Goal: Task Accomplishment & Management: Use online tool/utility

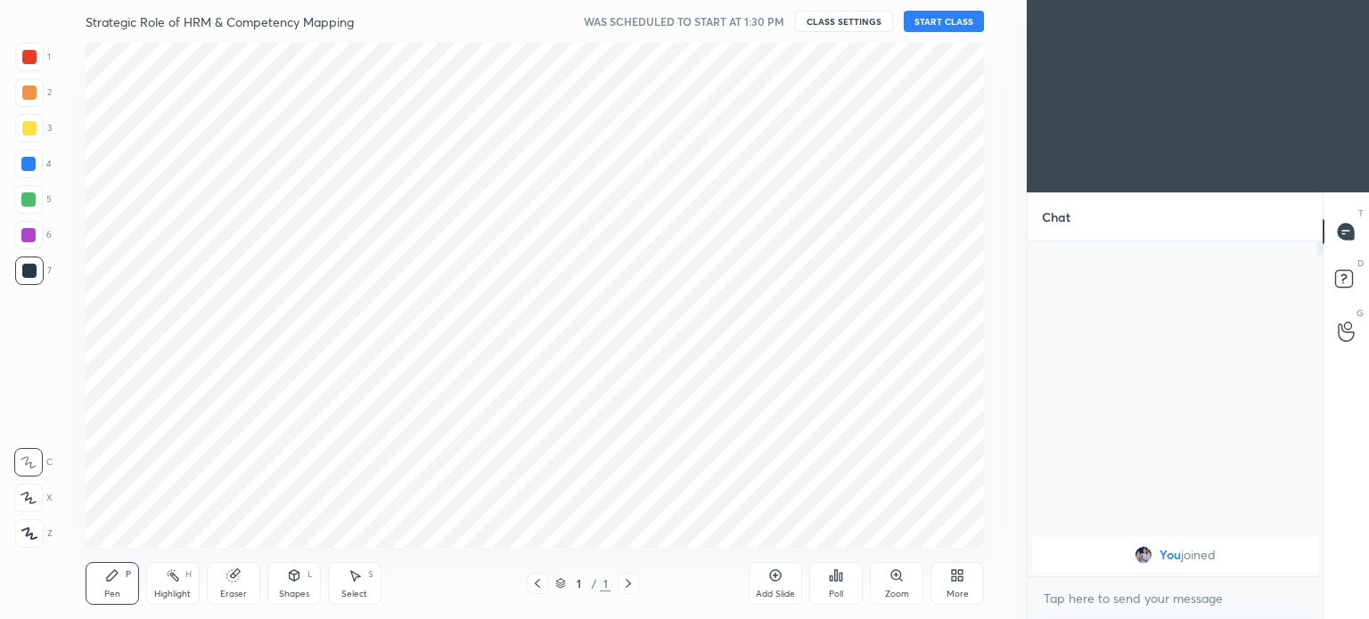
scroll to position [88613, 88164]
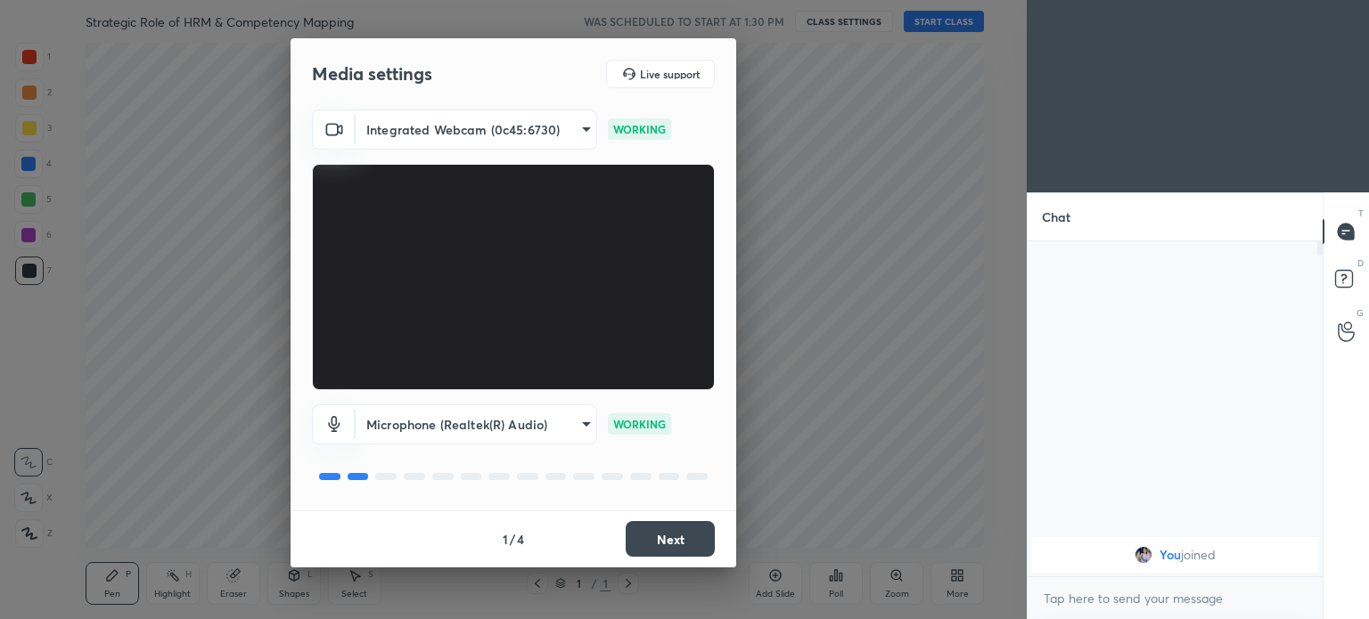
click at [664, 537] on button "Next" at bounding box center [670, 539] width 89 height 36
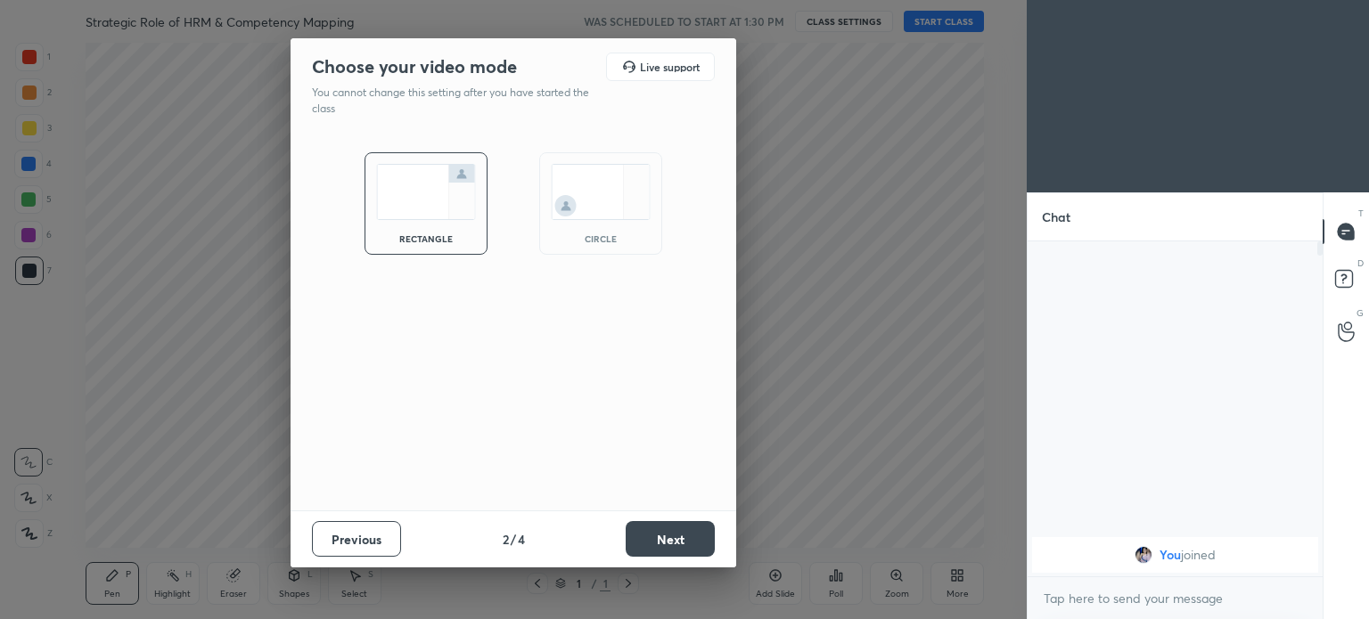
click at [571, 195] on img at bounding box center [601, 192] width 100 height 56
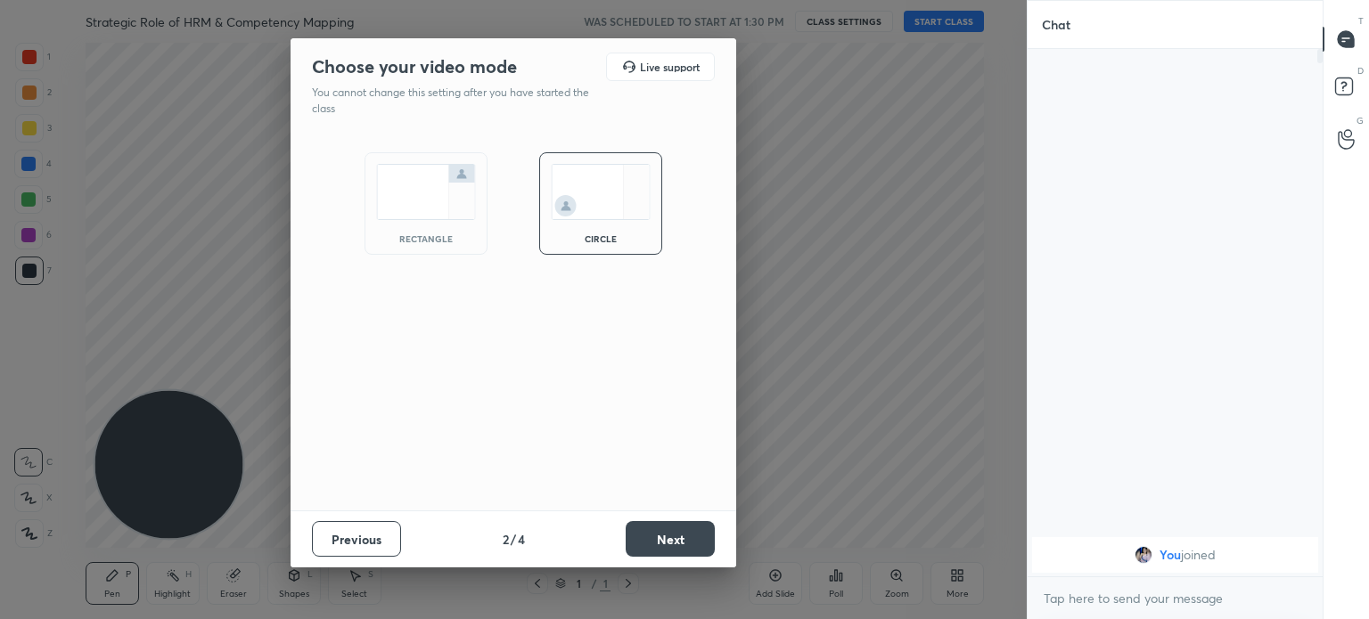
click at [678, 538] on button "Next" at bounding box center [670, 539] width 89 height 36
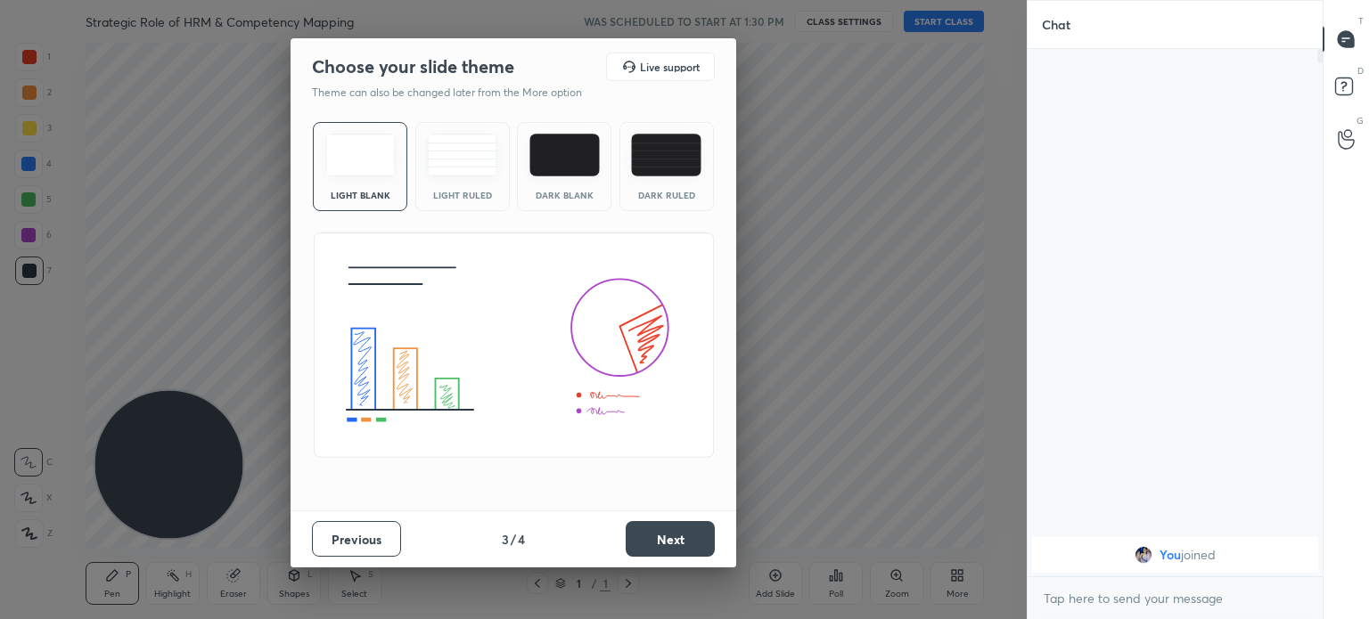
click at [373, 167] on img at bounding box center [360, 155] width 70 height 43
click at [663, 534] on button "Next" at bounding box center [670, 539] width 89 height 36
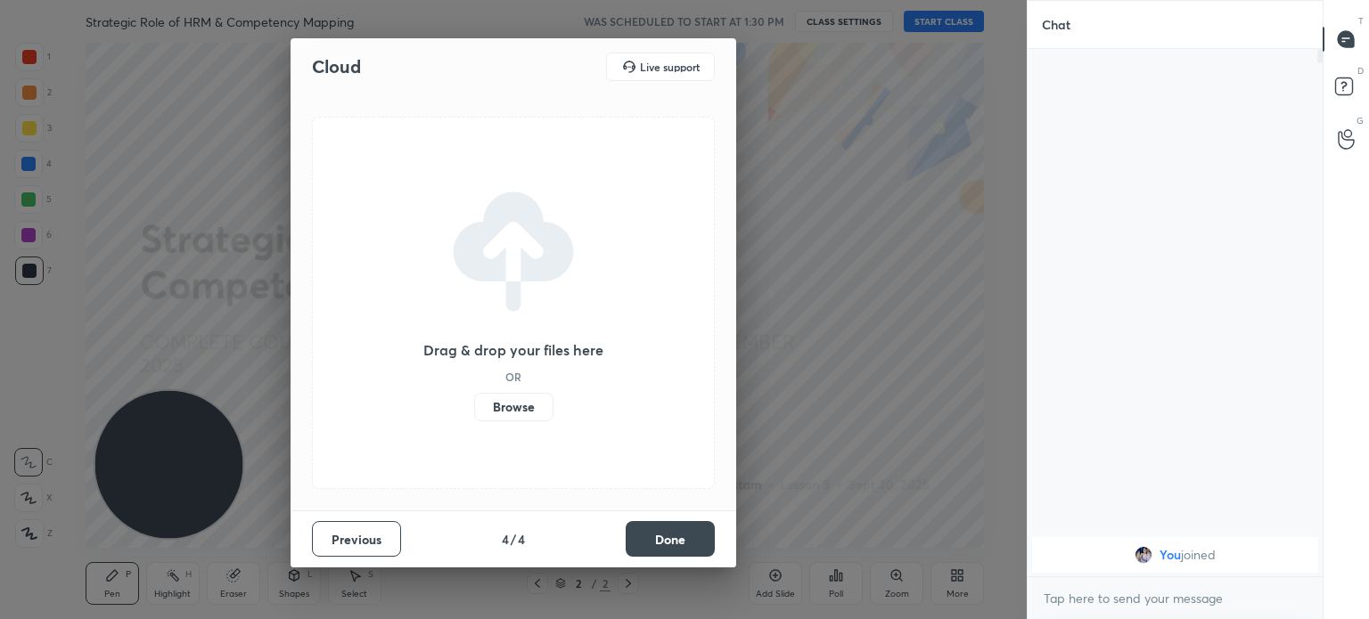
click at [517, 407] on label "Browse" at bounding box center [513, 407] width 79 height 29
click at [474, 407] on input "Browse" at bounding box center [474, 407] width 0 height 29
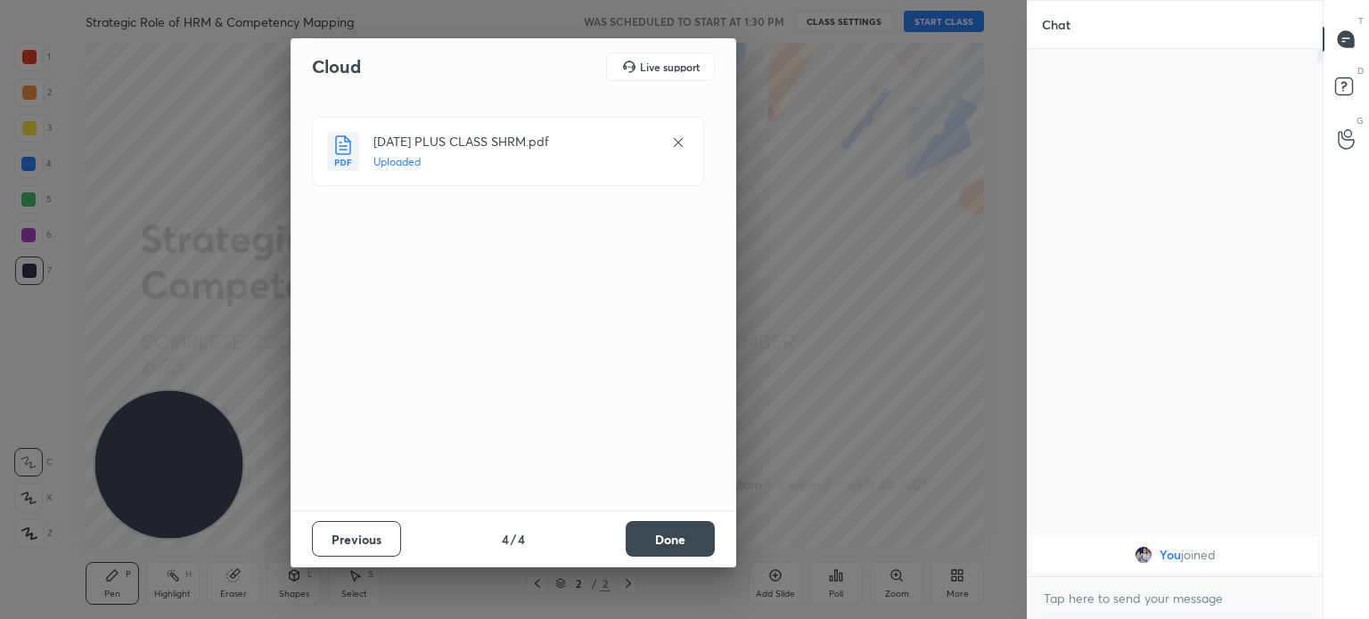
click at [652, 534] on button "Done" at bounding box center [670, 539] width 89 height 36
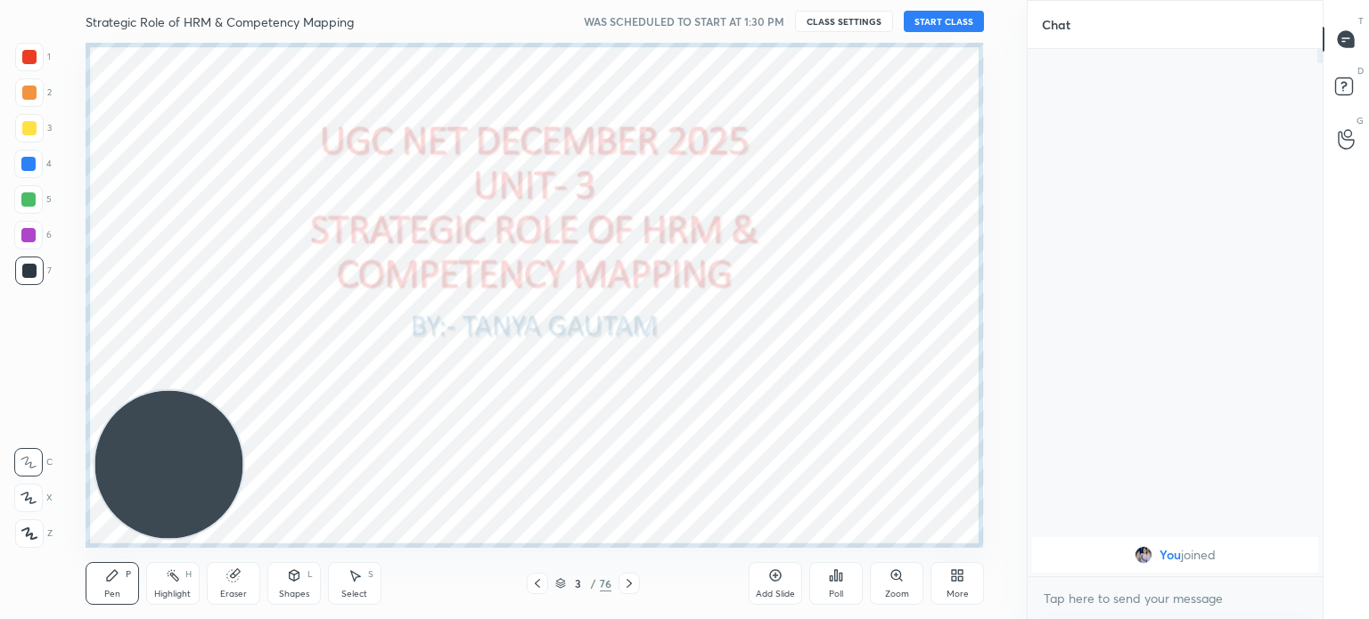
click at [627, 580] on icon at bounding box center [629, 584] width 14 height 14
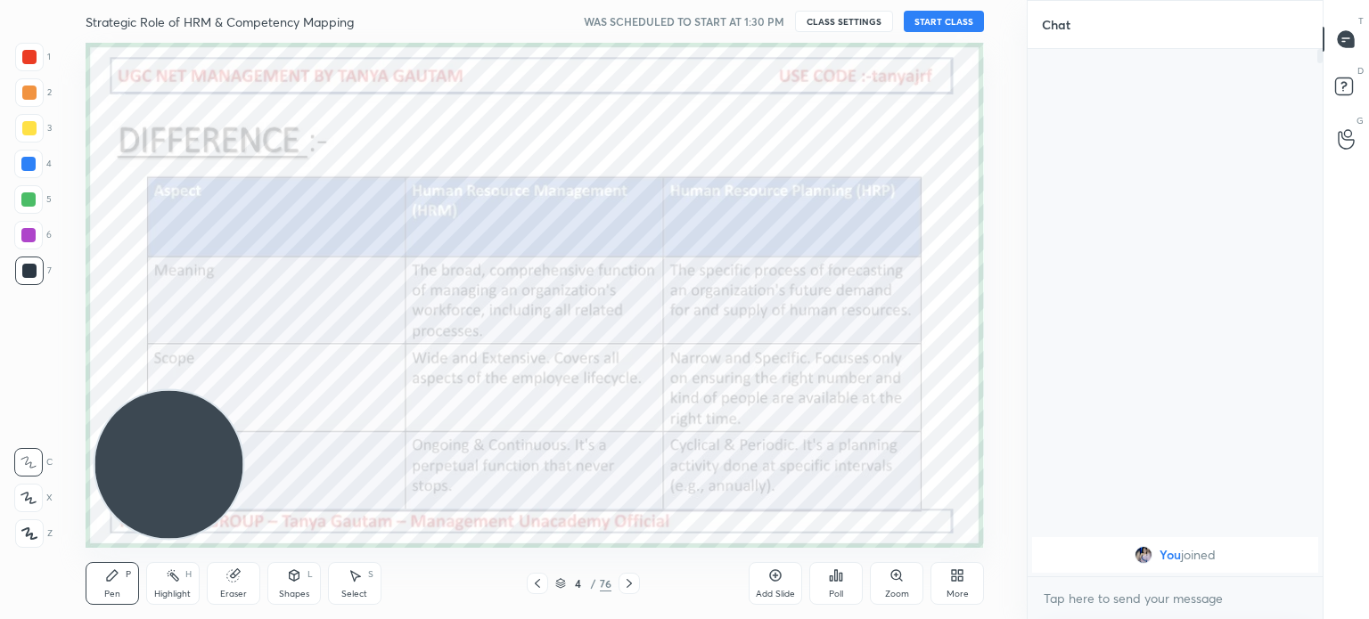
click at [538, 585] on icon at bounding box center [537, 584] width 14 height 14
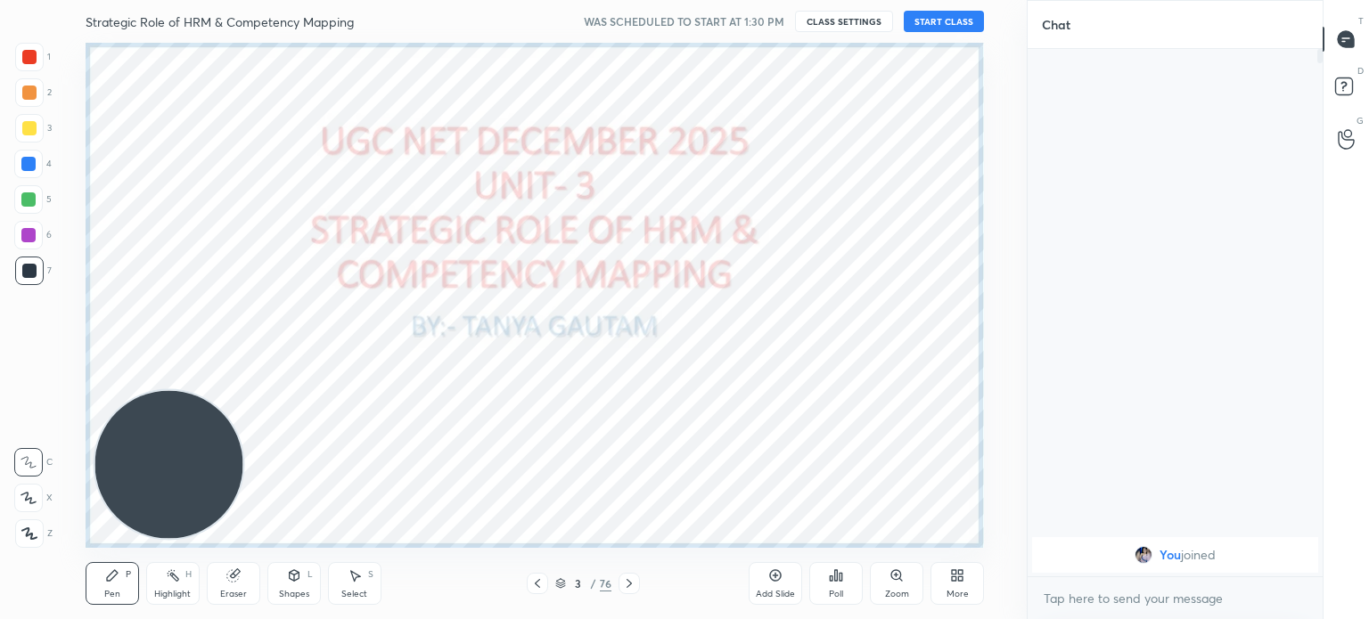
click at [538, 585] on icon at bounding box center [537, 584] width 14 height 14
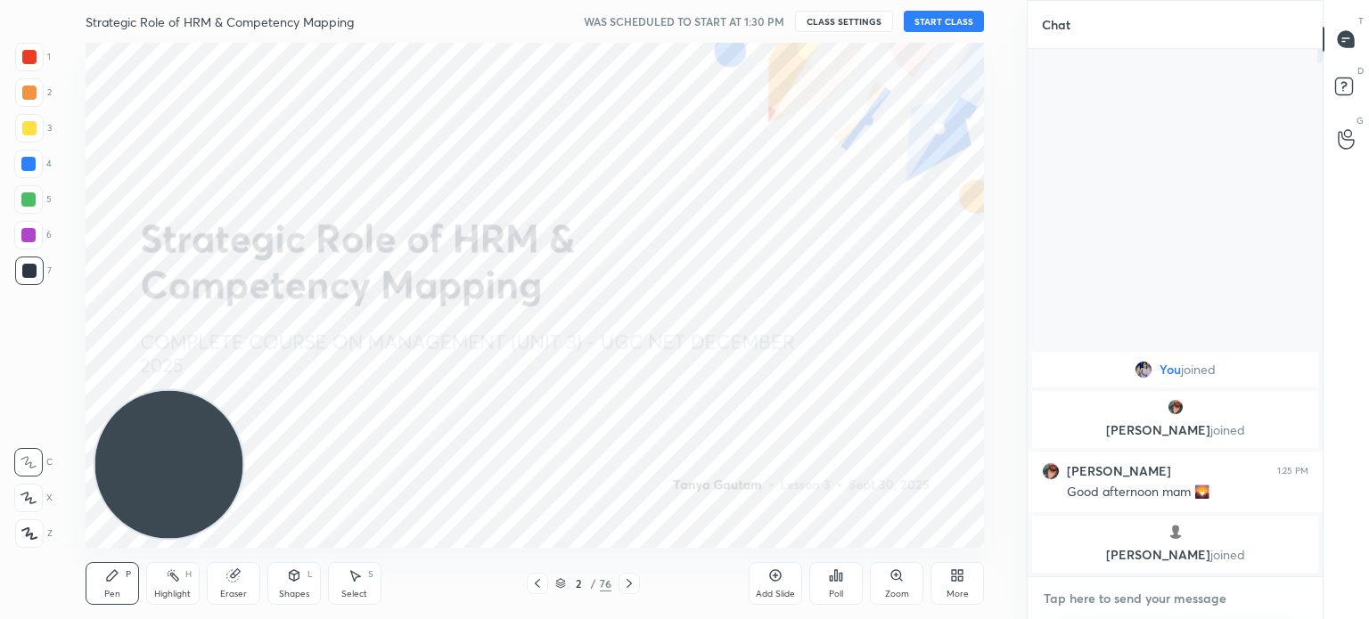
type textarea "x"
paste textarea "[URL][DOMAIN_NAME]"
type textarea "[URL][DOMAIN_NAME]"
type textarea "x"
type textarea "[URL][DOMAIN_NAME]"
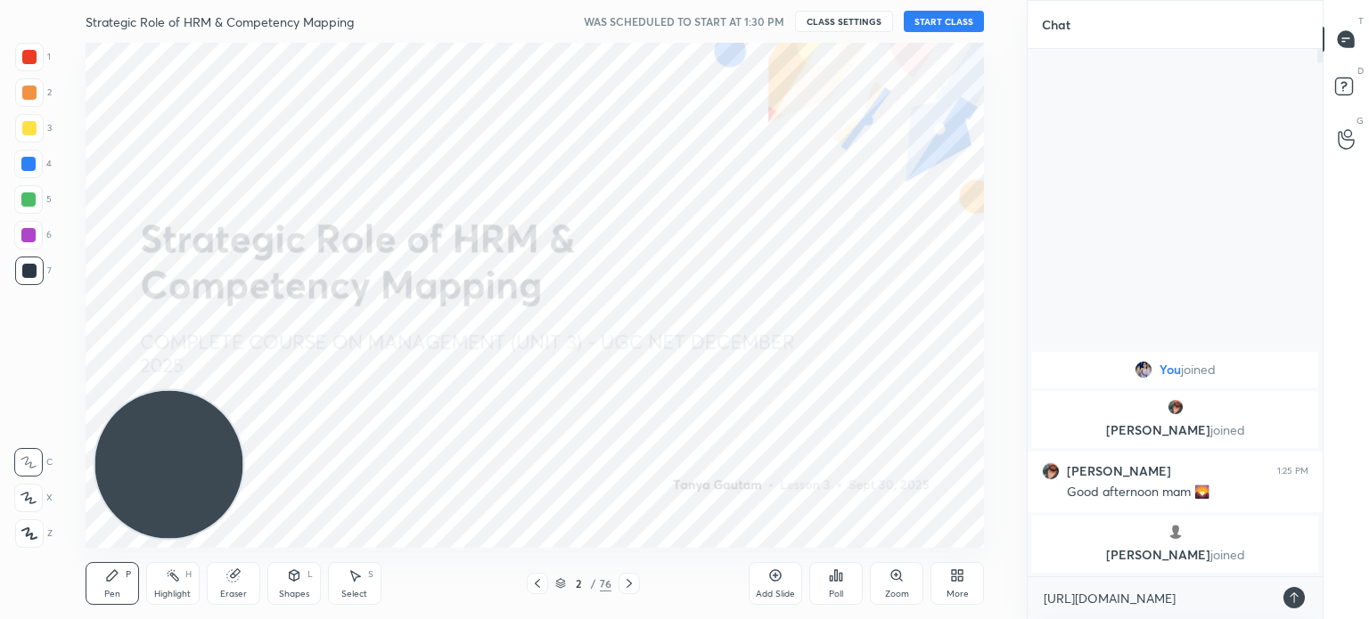
type textarea "x"
click at [1297, 596] on icon at bounding box center [1294, 598] width 8 height 11
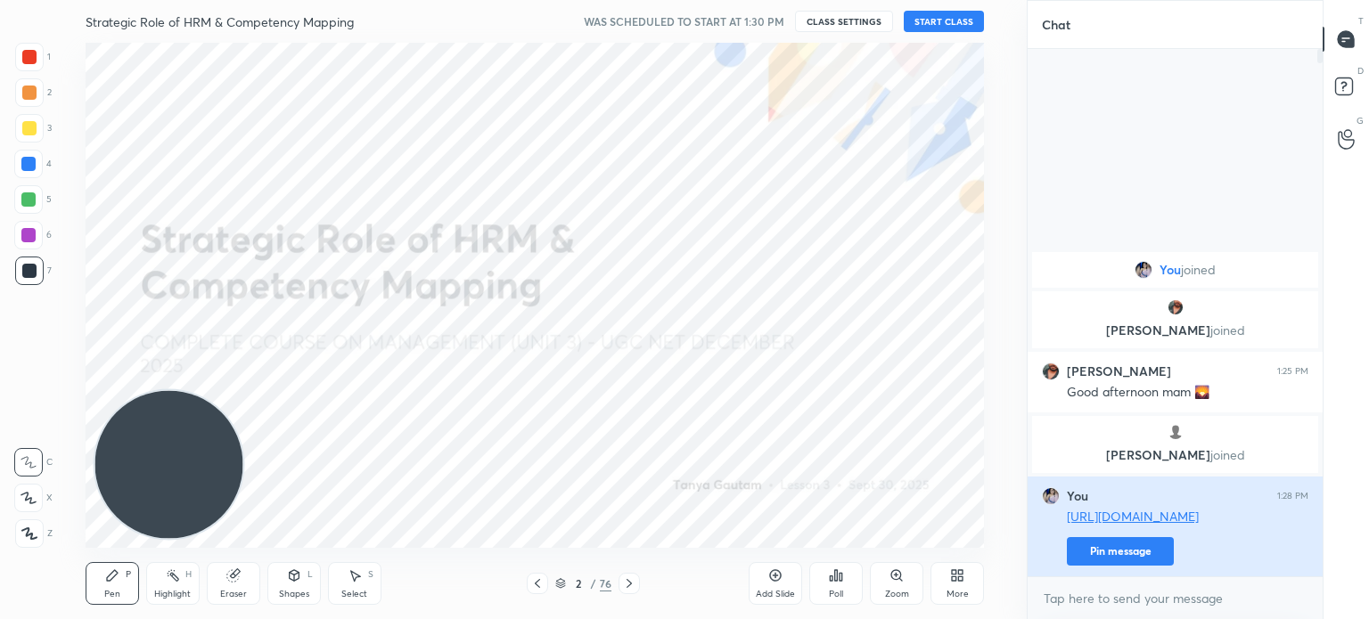
click at [1115, 552] on button "Pin message" at bounding box center [1120, 551] width 107 height 29
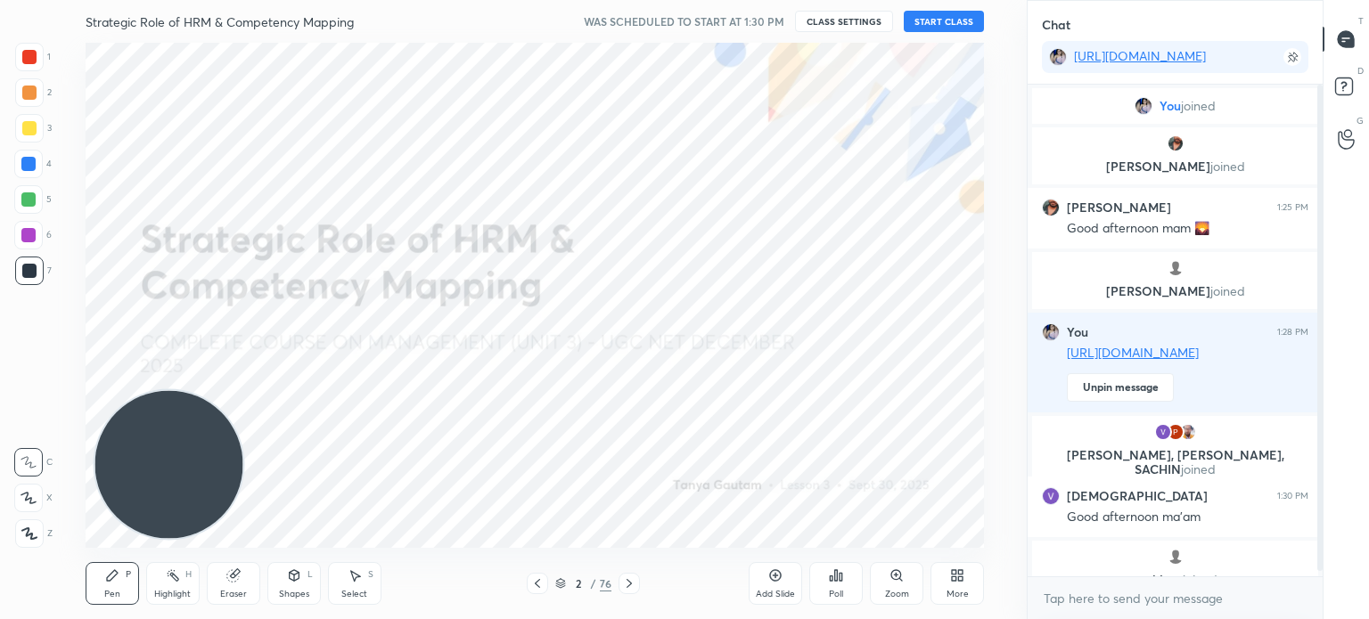
click at [948, 16] on button "START CLASS" at bounding box center [944, 21] width 80 height 21
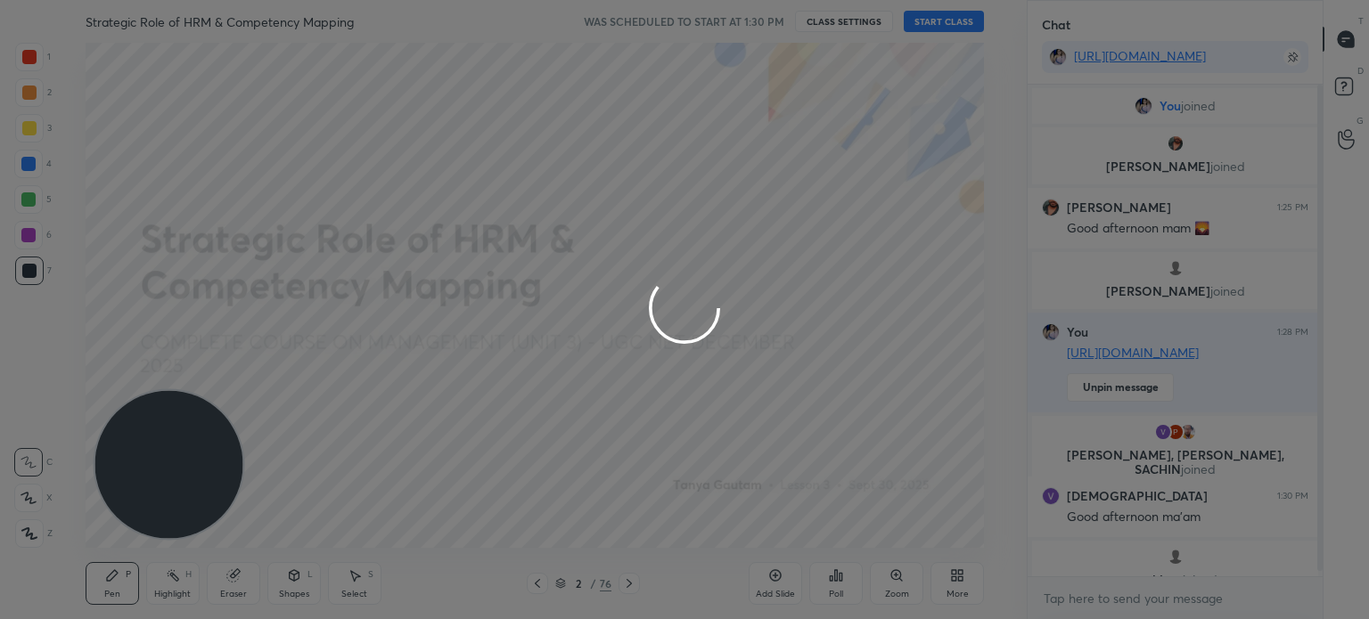
type textarea "x"
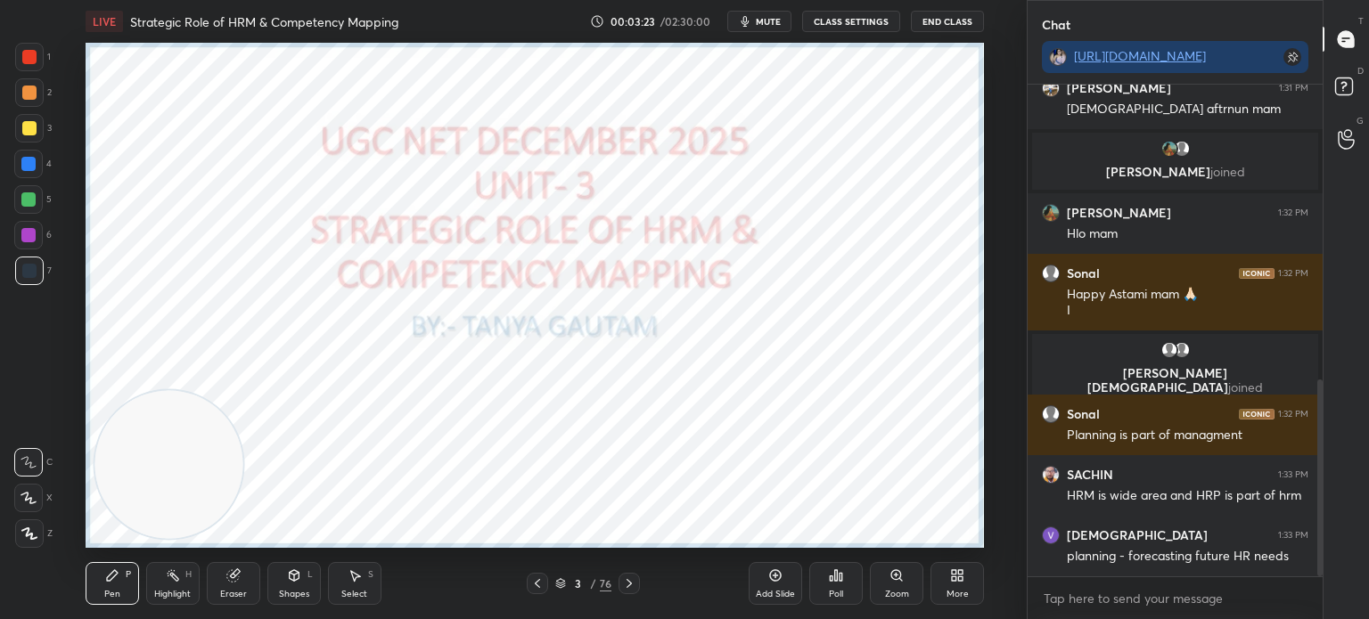
scroll to position [800, 0]
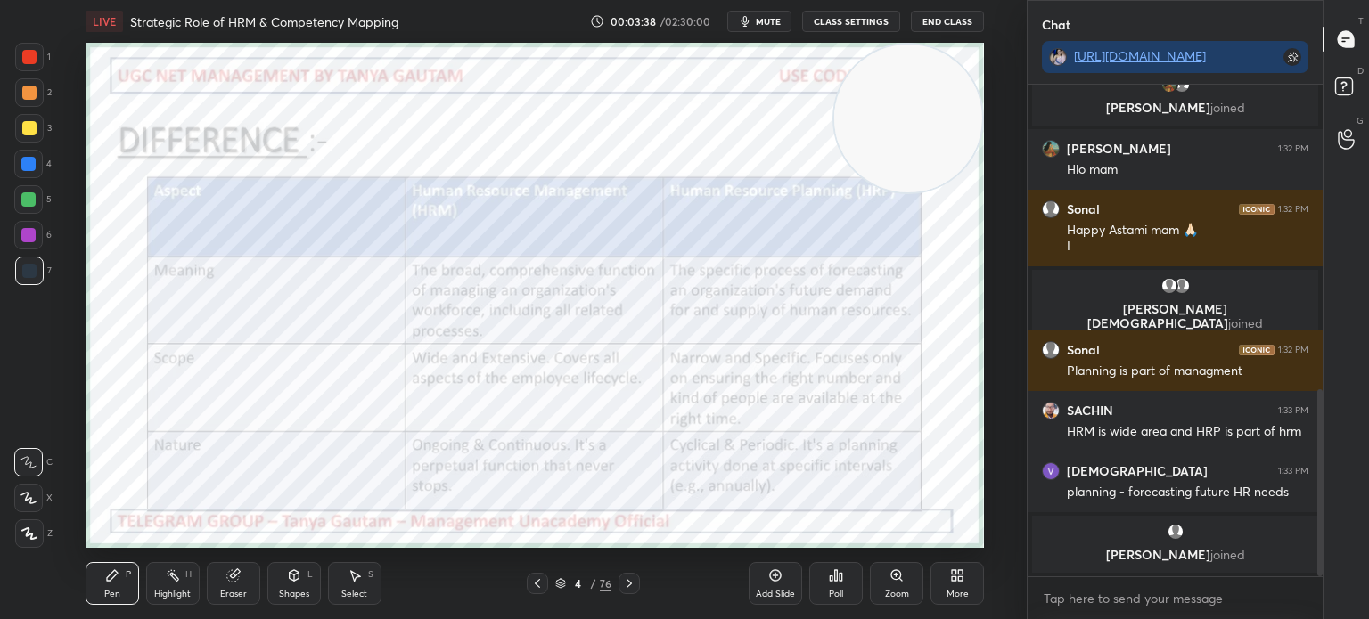
drag, startPoint x: 125, startPoint y: 482, endPoint x: 864, endPoint y: 63, distance: 850.0
click at [864, 63] on video at bounding box center [908, 119] width 148 height 148
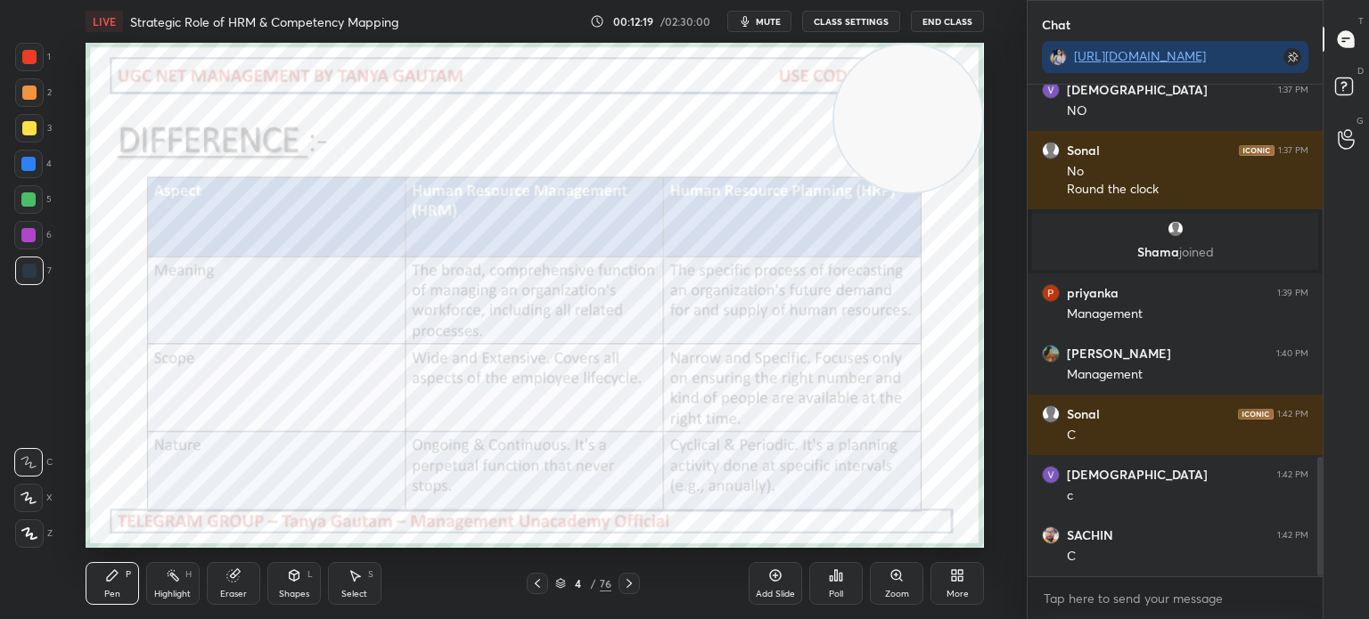
scroll to position [1540, 0]
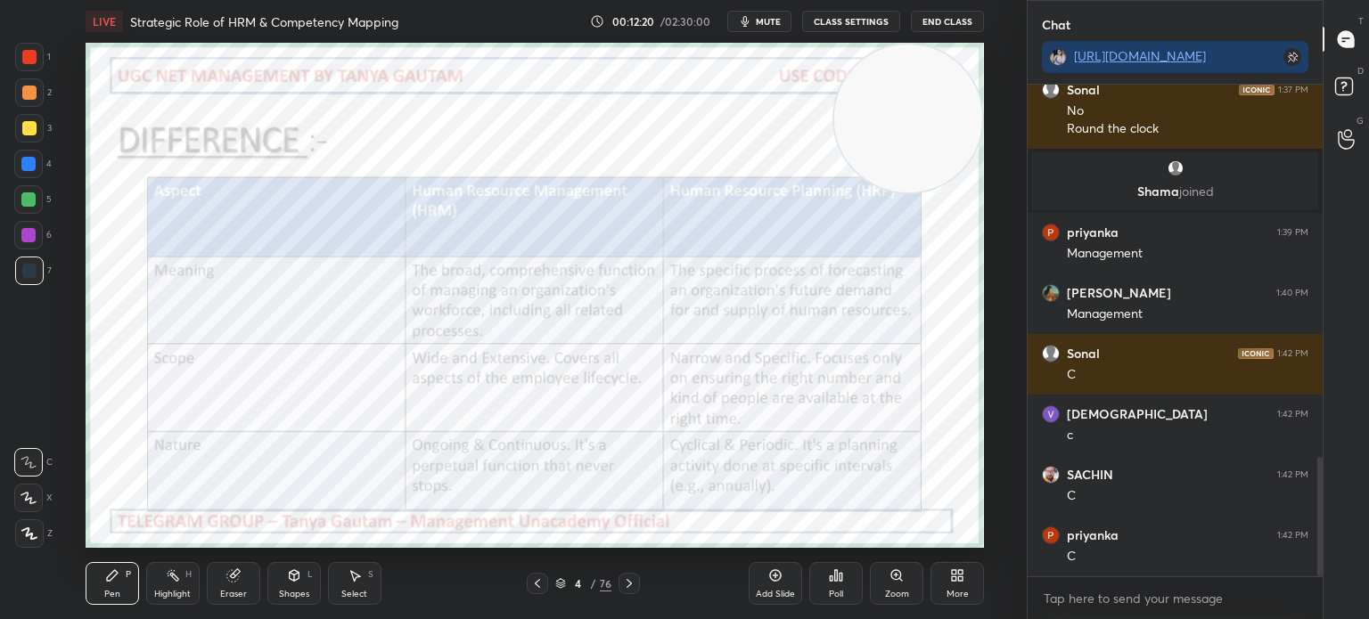
click at [26, 534] on icon at bounding box center [29, 533] width 14 height 11
click at [27, 57] on div at bounding box center [29, 57] width 14 height 14
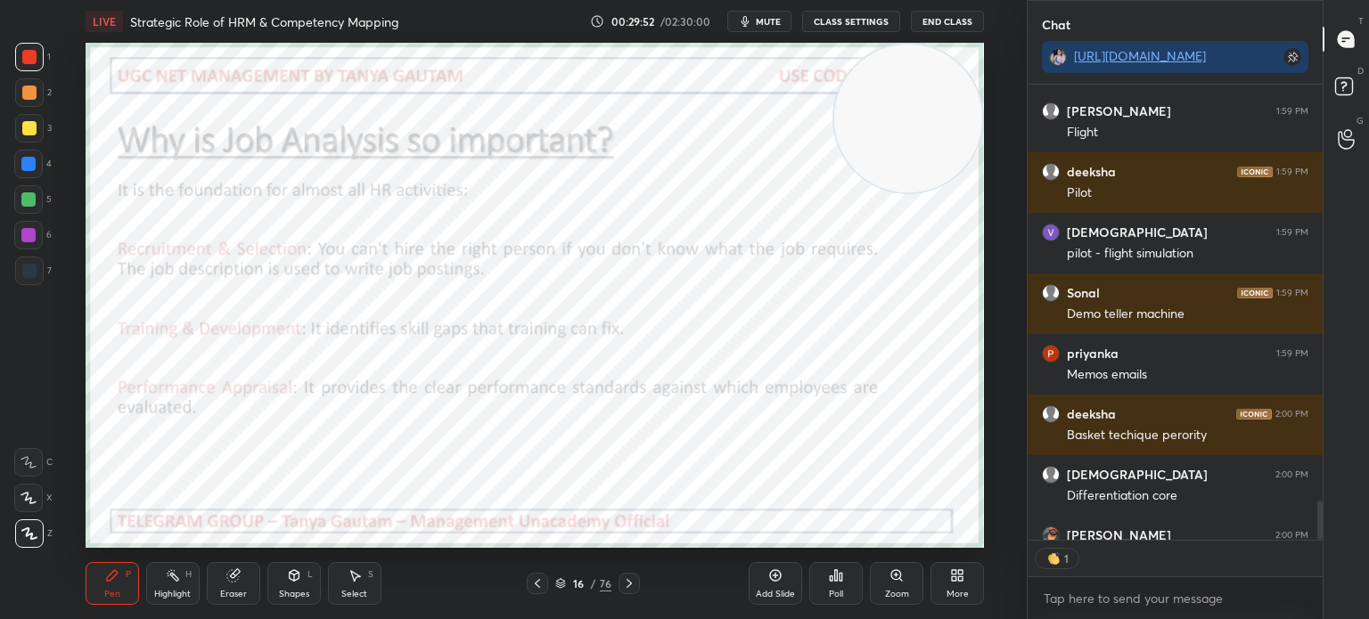
scroll to position [5, 5]
type textarea "x"
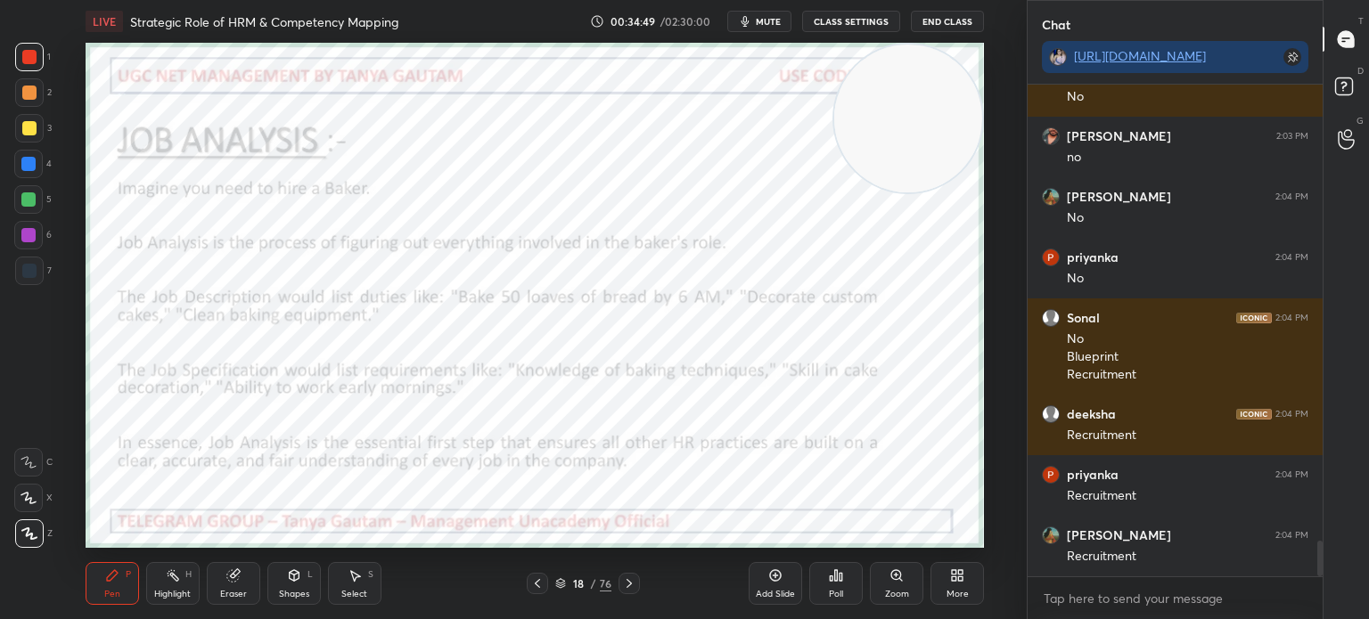
scroll to position [6315, 0]
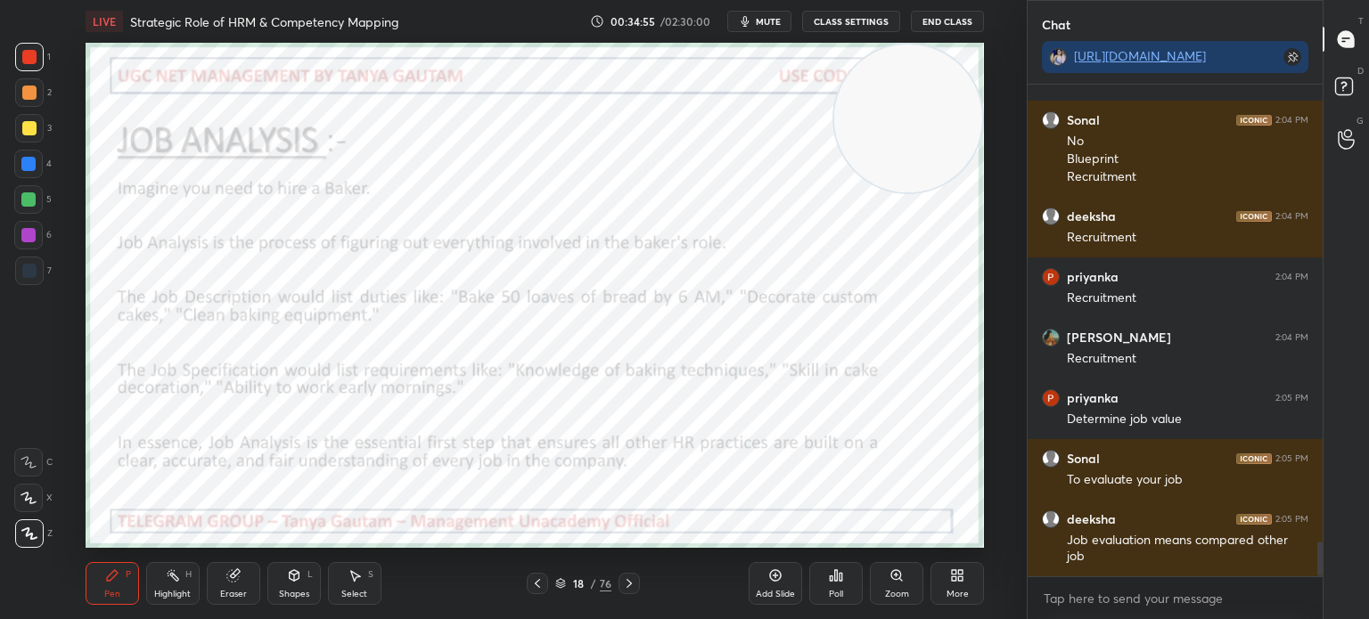
scroll to position [6513, 0]
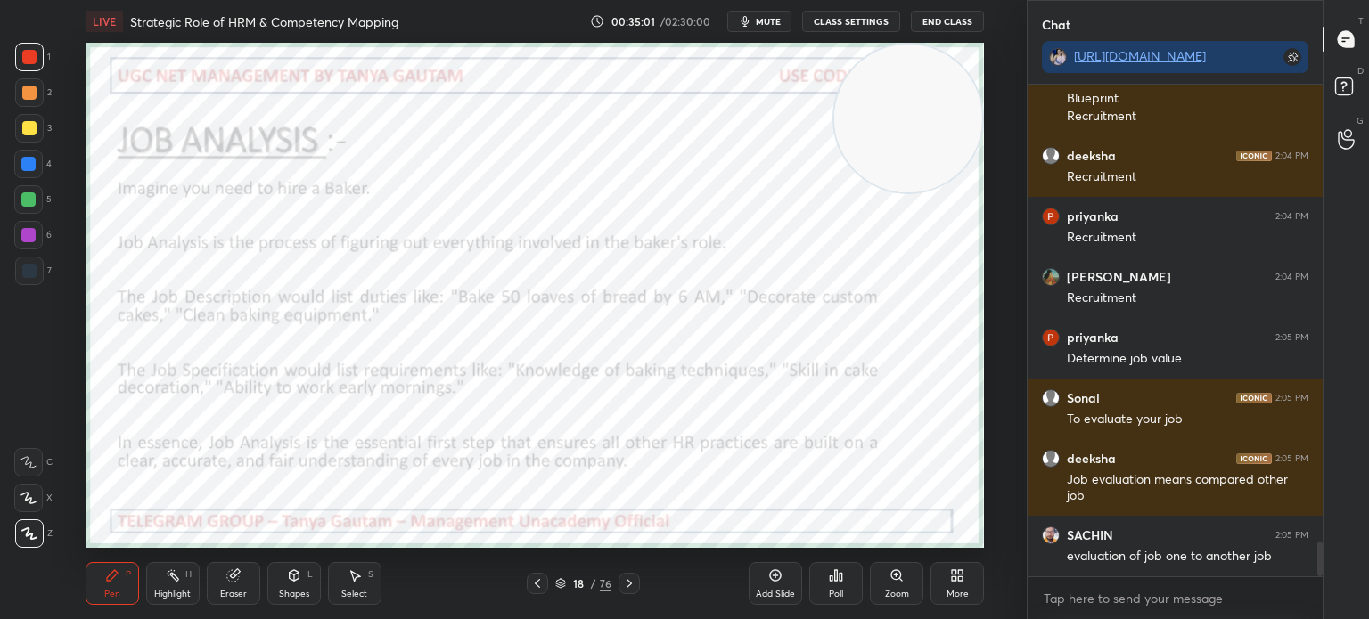
click at [775, 586] on div "Add Slide" at bounding box center [775, 583] width 53 height 43
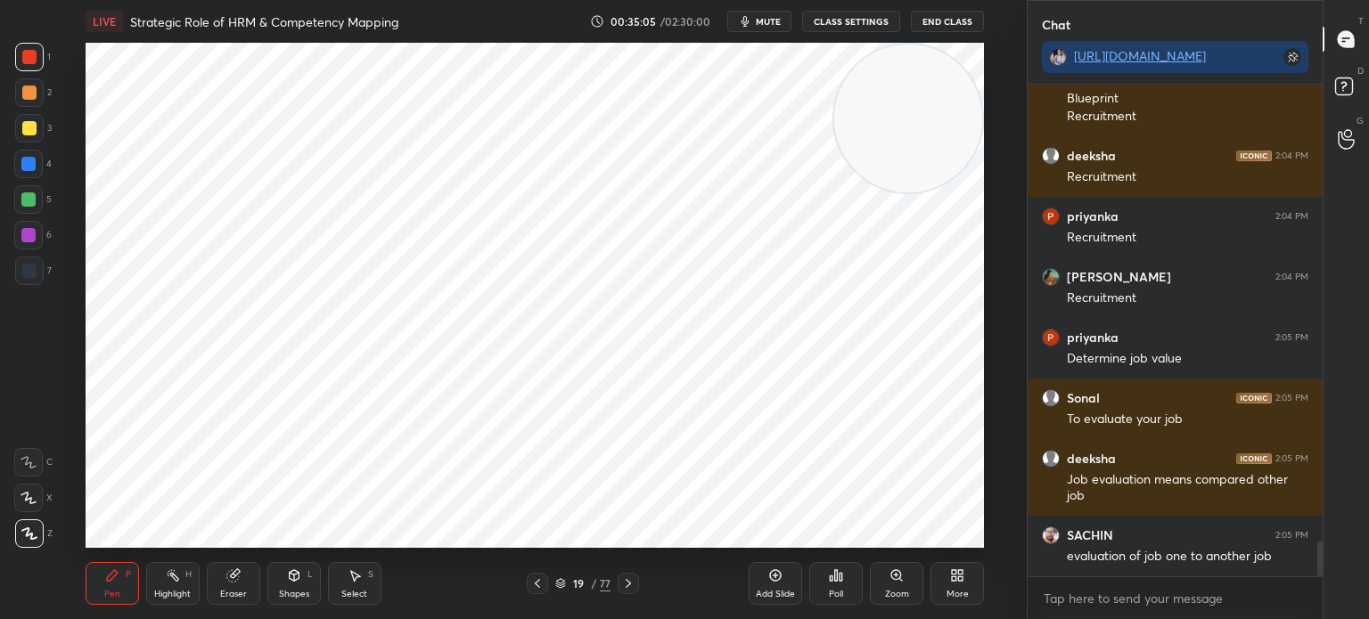
click at [292, 577] on icon at bounding box center [294, 575] width 10 height 11
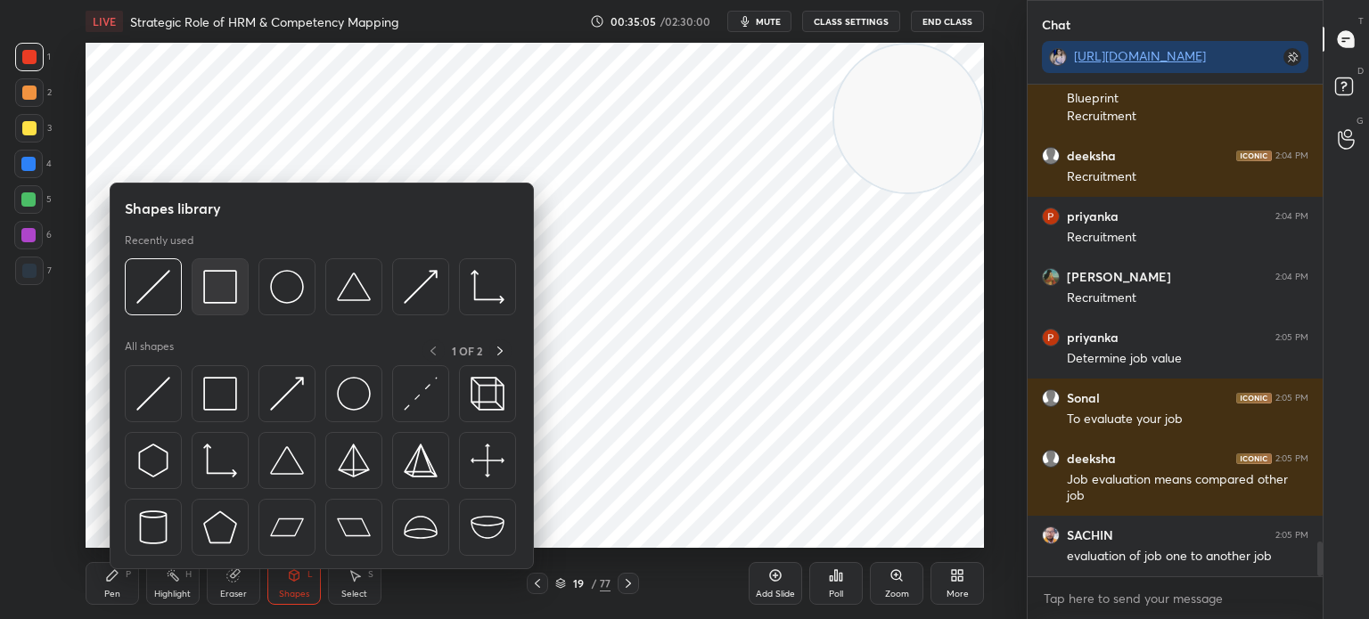
click at [217, 289] on img at bounding box center [220, 287] width 34 height 34
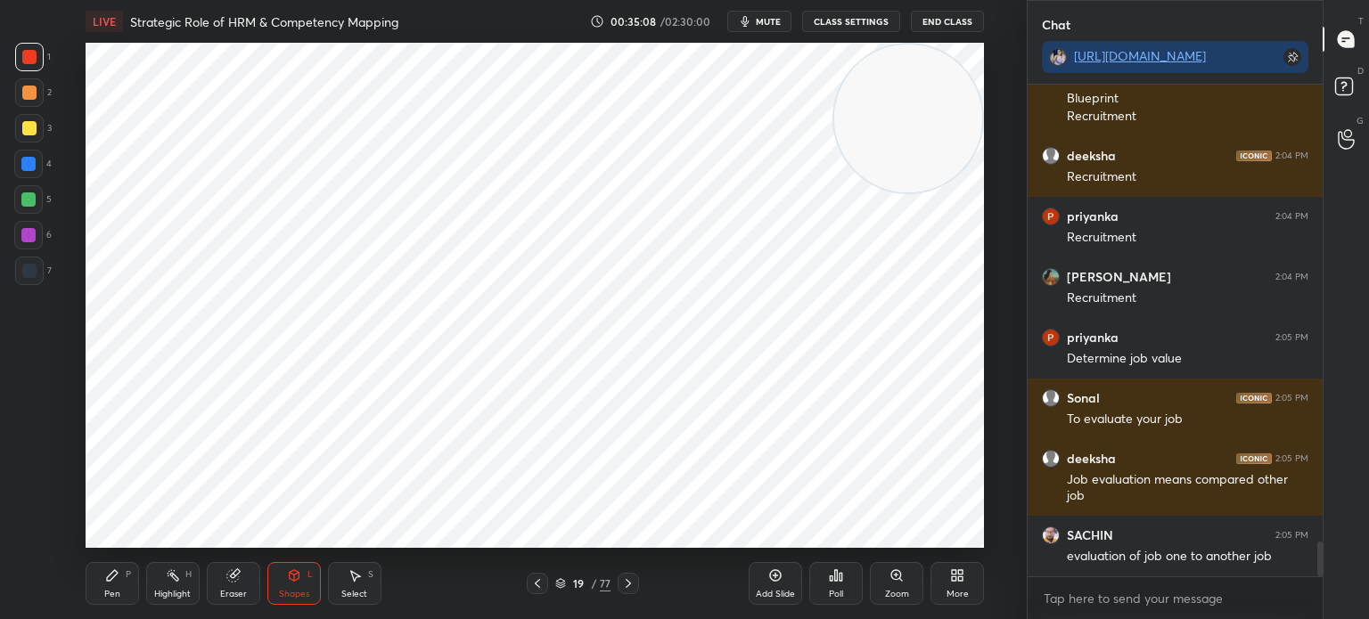
click at [26, 271] on div at bounding box center [29, 271] width 14 height 14
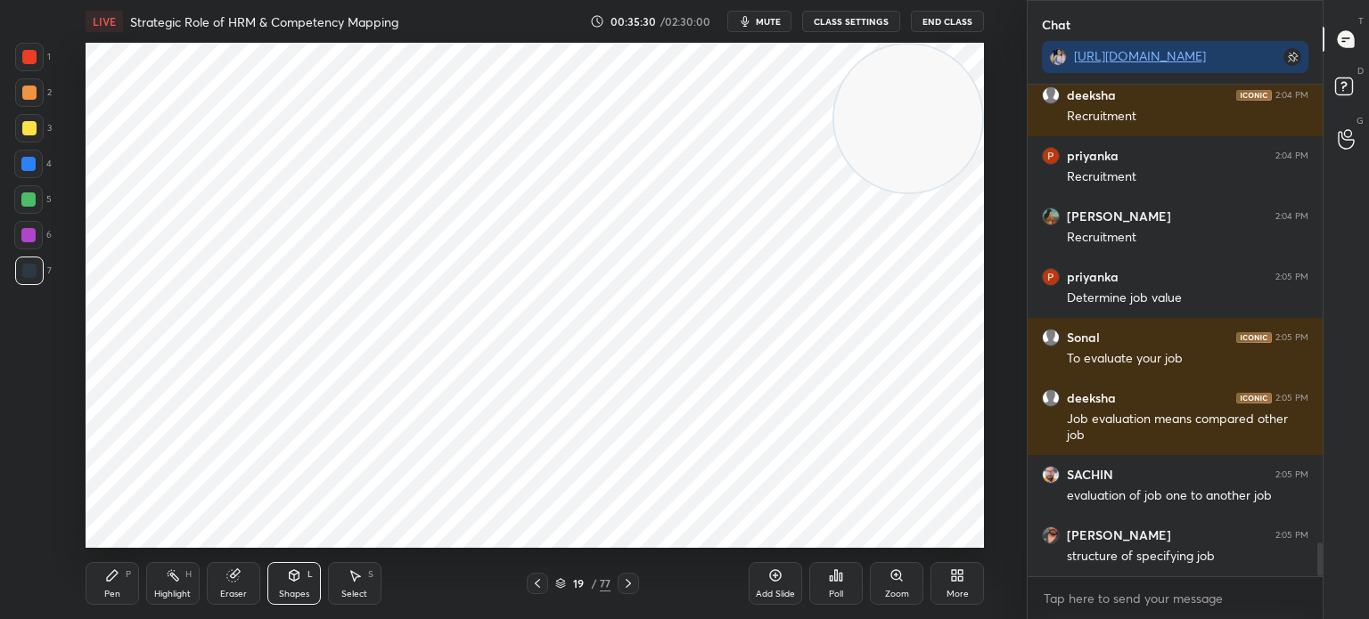
click at [307, 586] on div "Shapes L" at bounding box center [293, 583] width 53 height 43
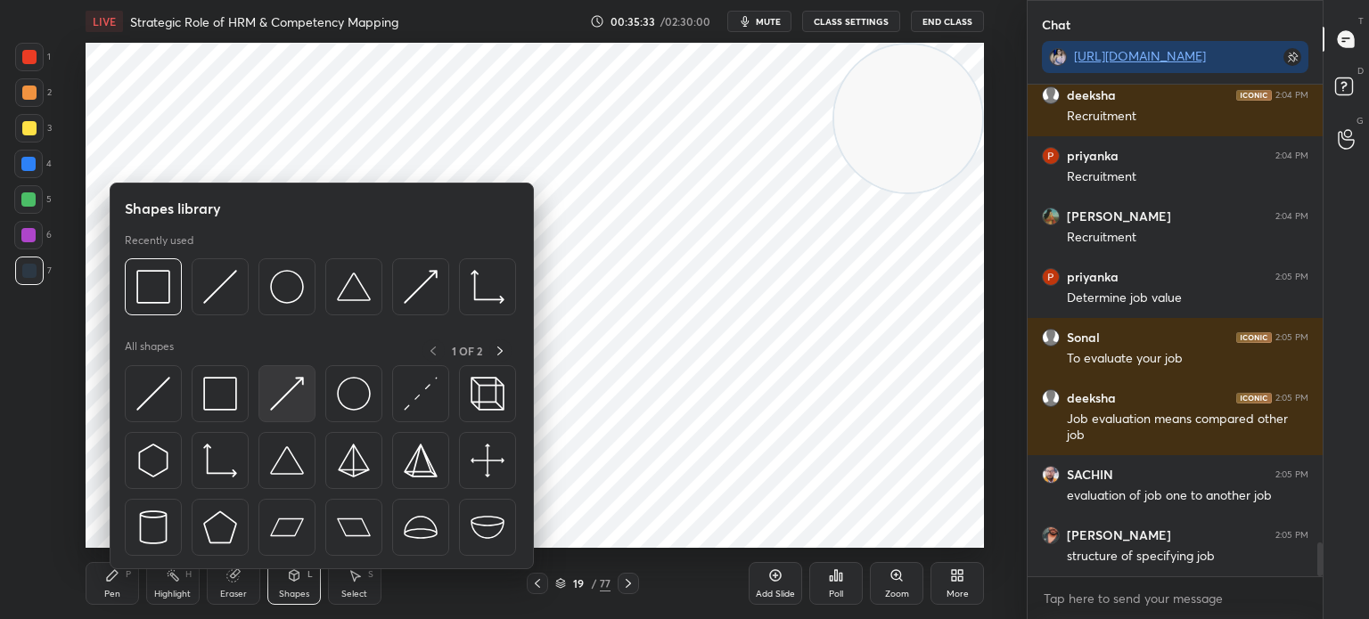
click at [283, 404] on img at bounding box center [287, 394] width 34 height 34
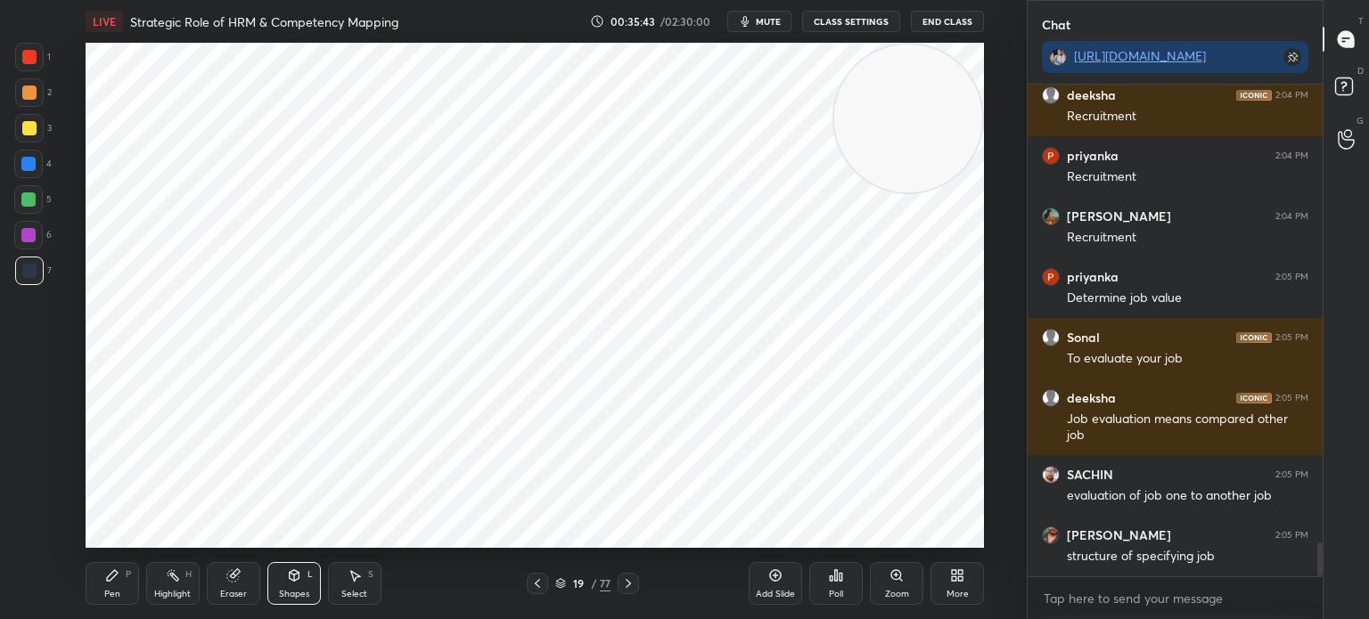
click at [30, 59] on div at bounding box center [29, 57] width 14 height 14
click at [32, 58] on div at bounding box center [29, 57] width 14 height 14
click at [103, 580] on div "Pen P" at bounding box center [112, 583] width 53 height 43
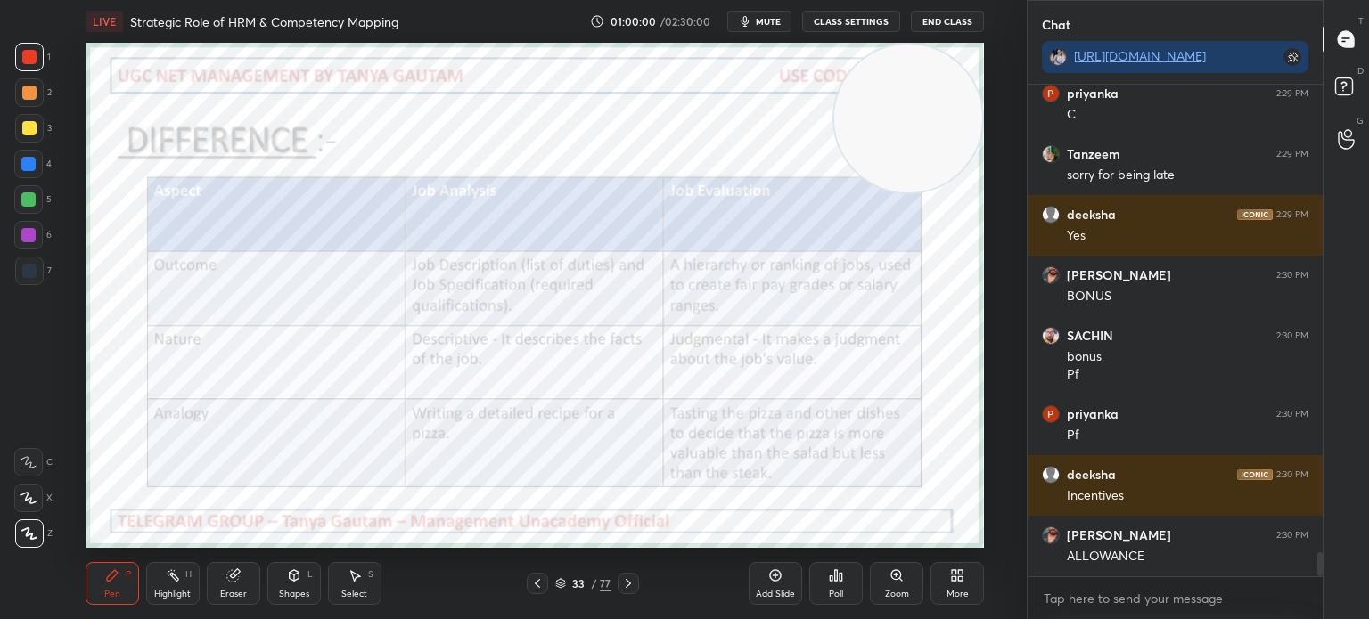
scroll to position [9416, 0]
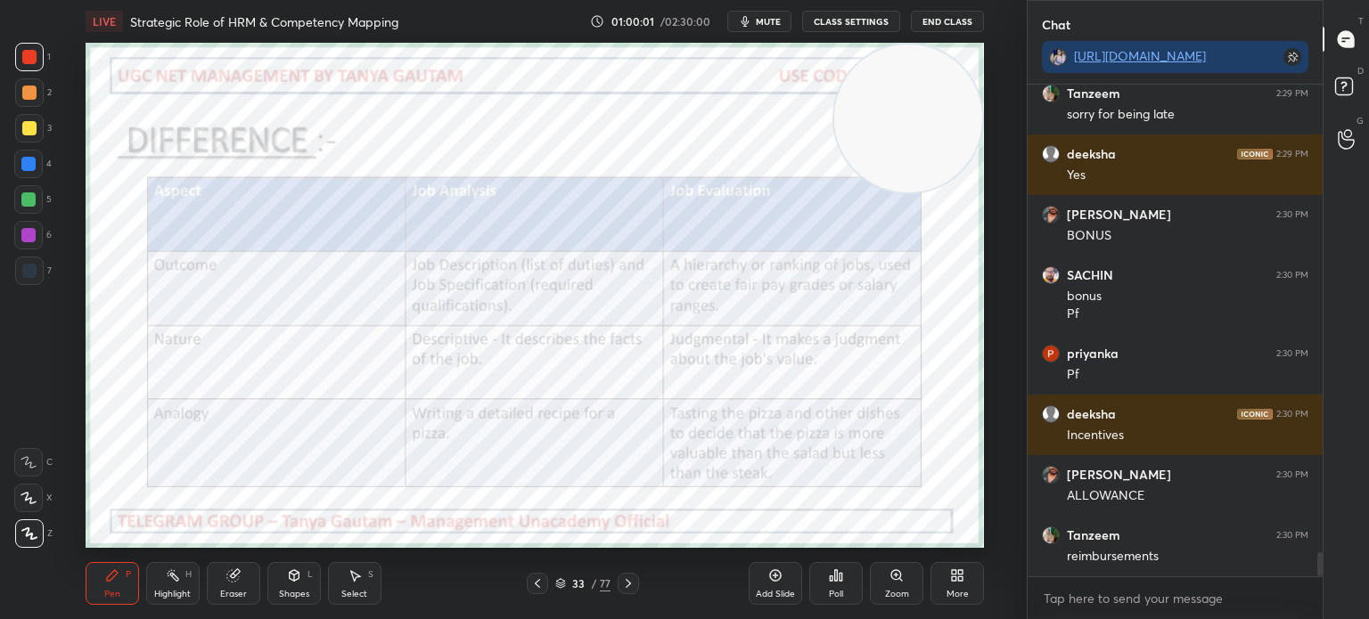
click at [763, 26] on span "mute" at bounding box center [768, 21] width 25 height 12
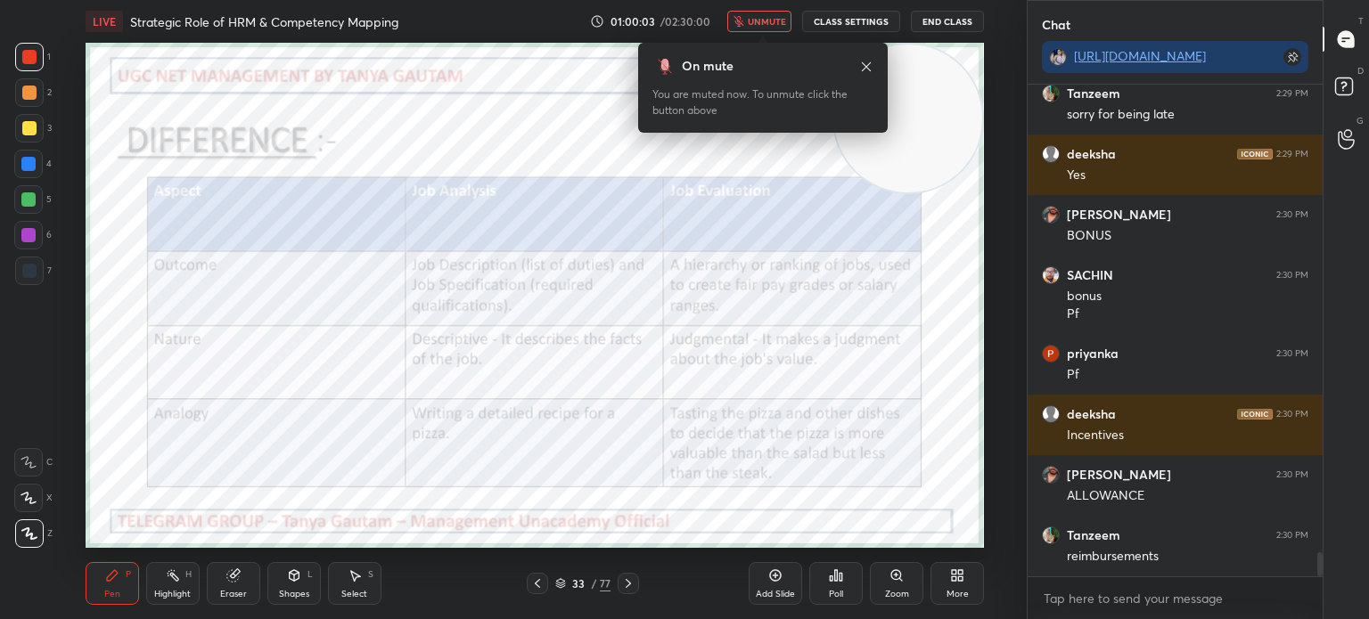
click at [763, 20] on span "unmute" at bounding box center [767, 21] width 38 height 12
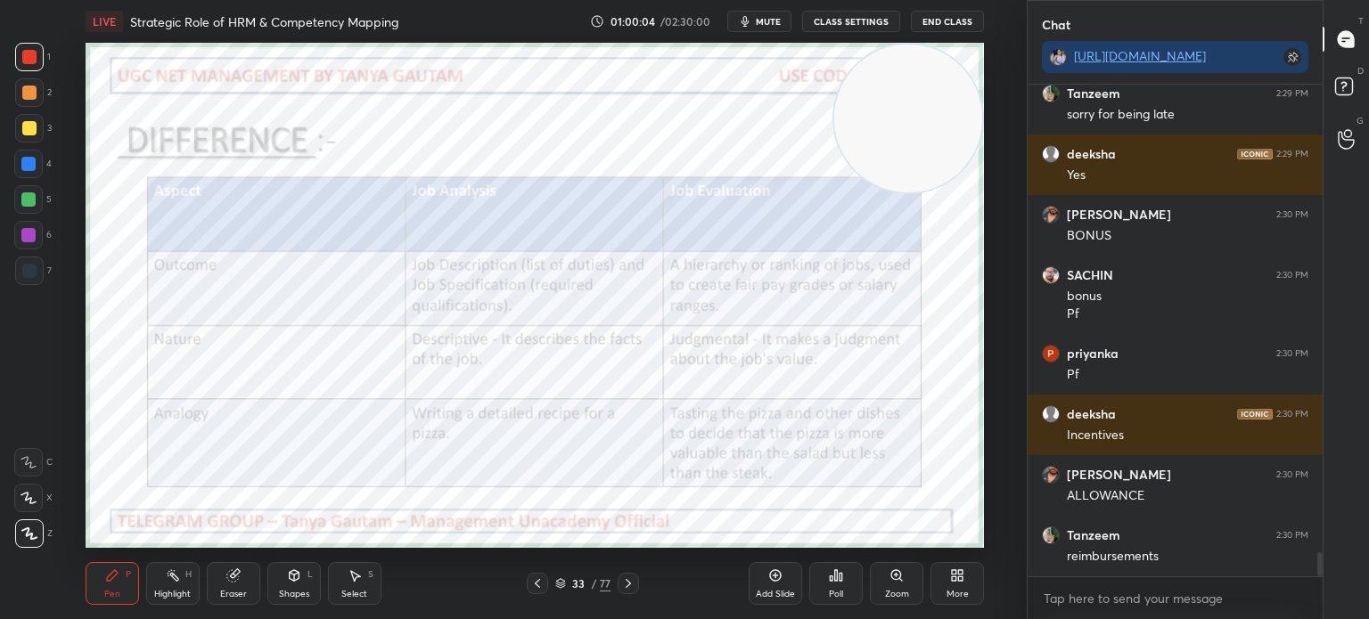
scroll to position [9477, 0]
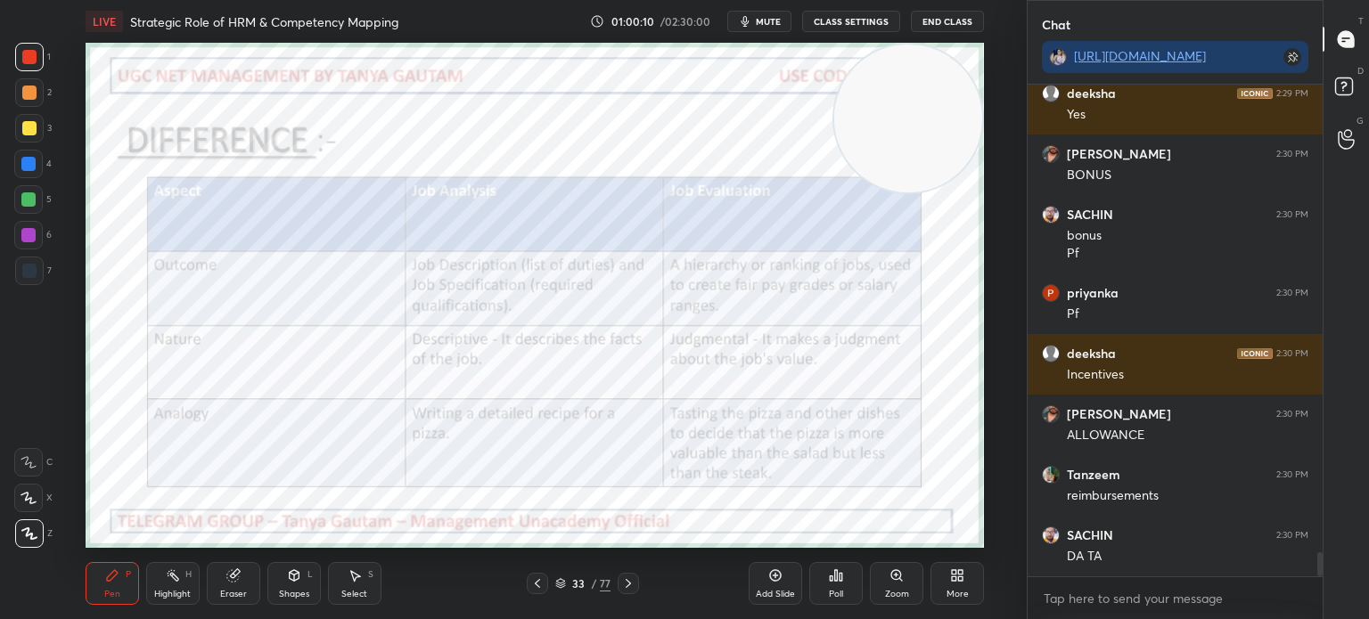
click at [777, 579] on icon at bounding box center [775, 576] width 14 height 14
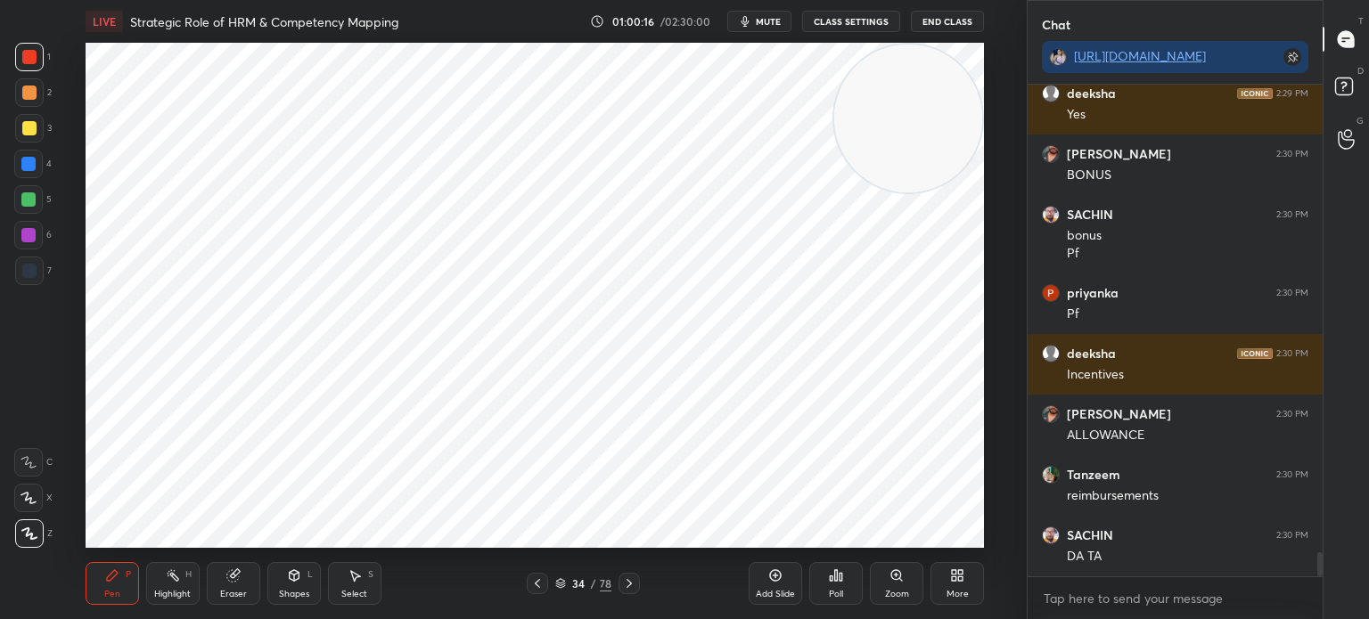
click at [292, 586] on div "Shapes L" at bounding box center [293, 583] width 53 height 43
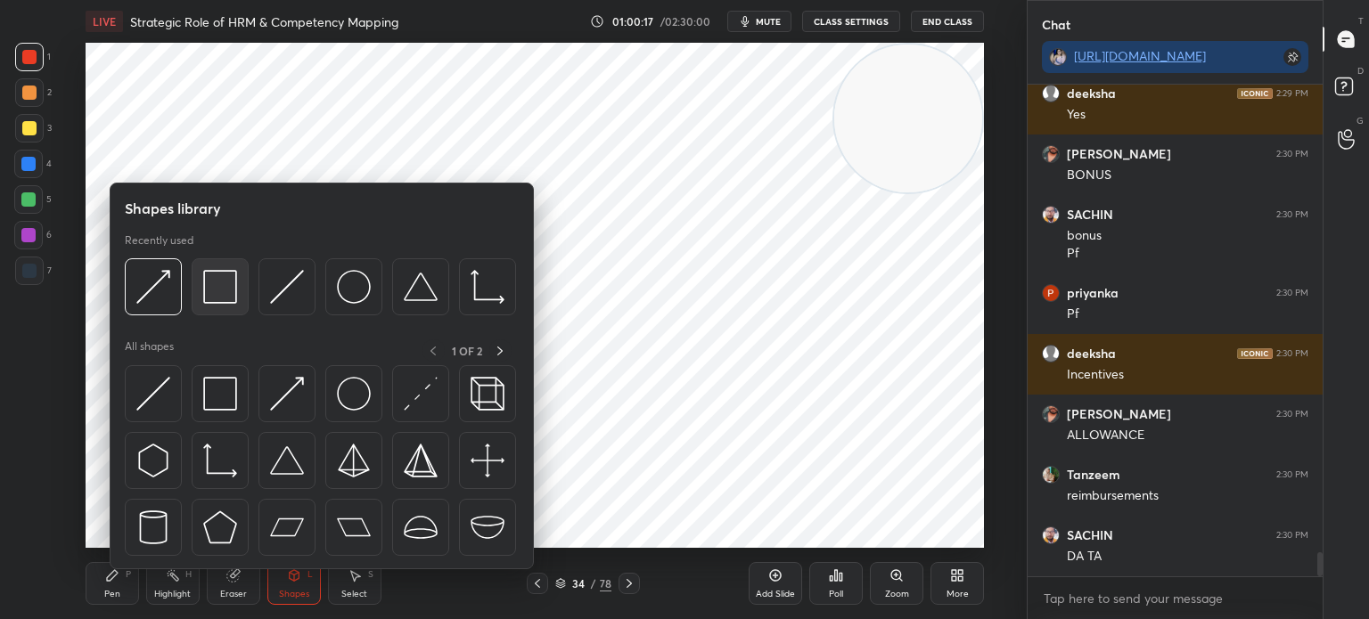
click at [209, 295] on img at bounding box center [220, 287] width 34 height 34
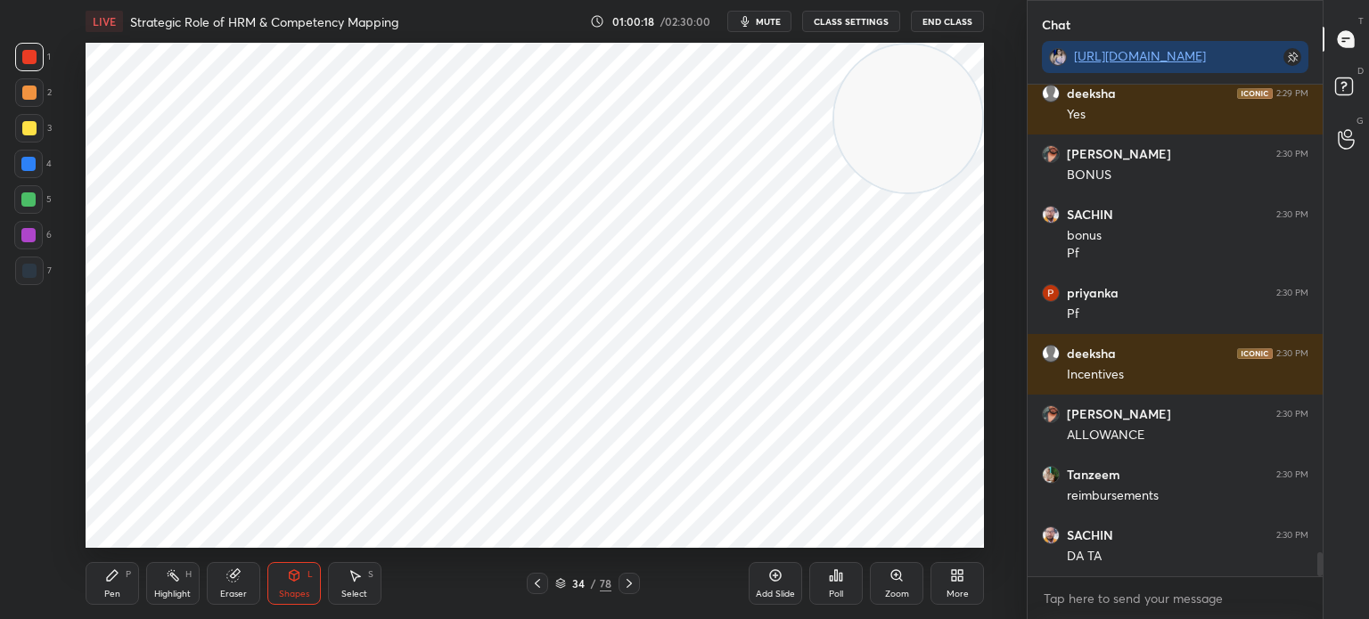
click at [25, 265] on div at bounding box center [29, 271] width 14 height 14
click at [292, 578] on icon at bounding box center [294, 575] width 10 height 11
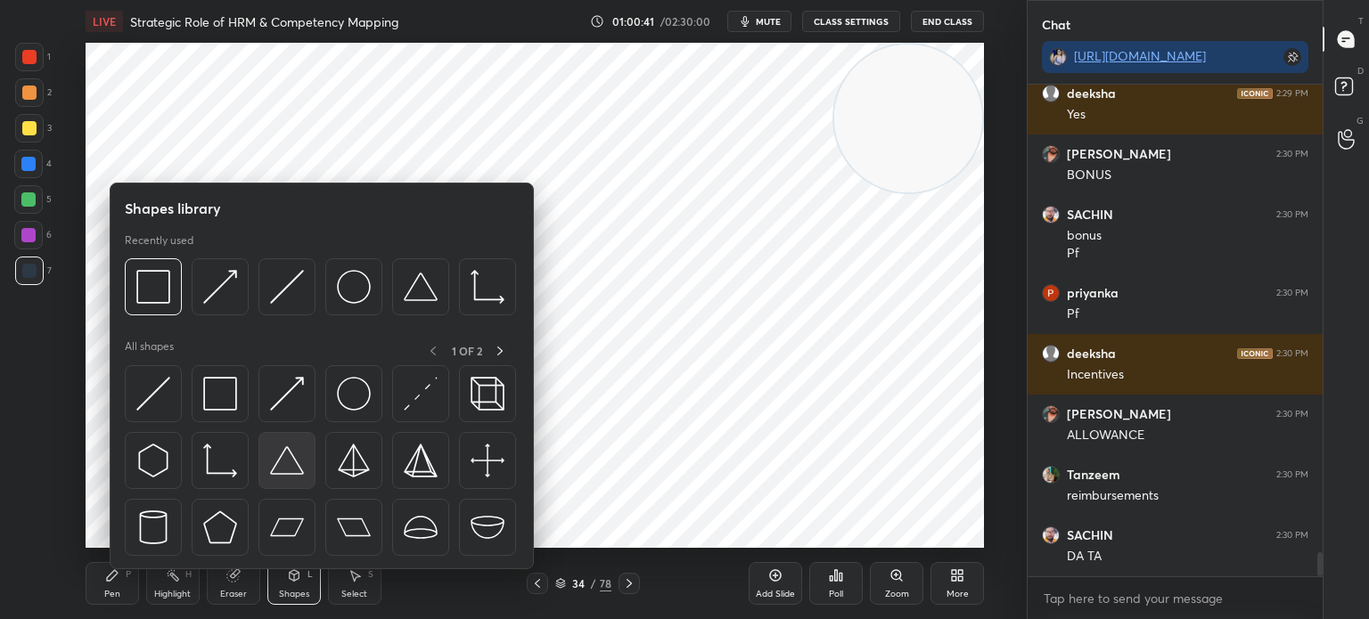
click at [285, 463] on img at bounding box center [287, 461] width 34 height 34
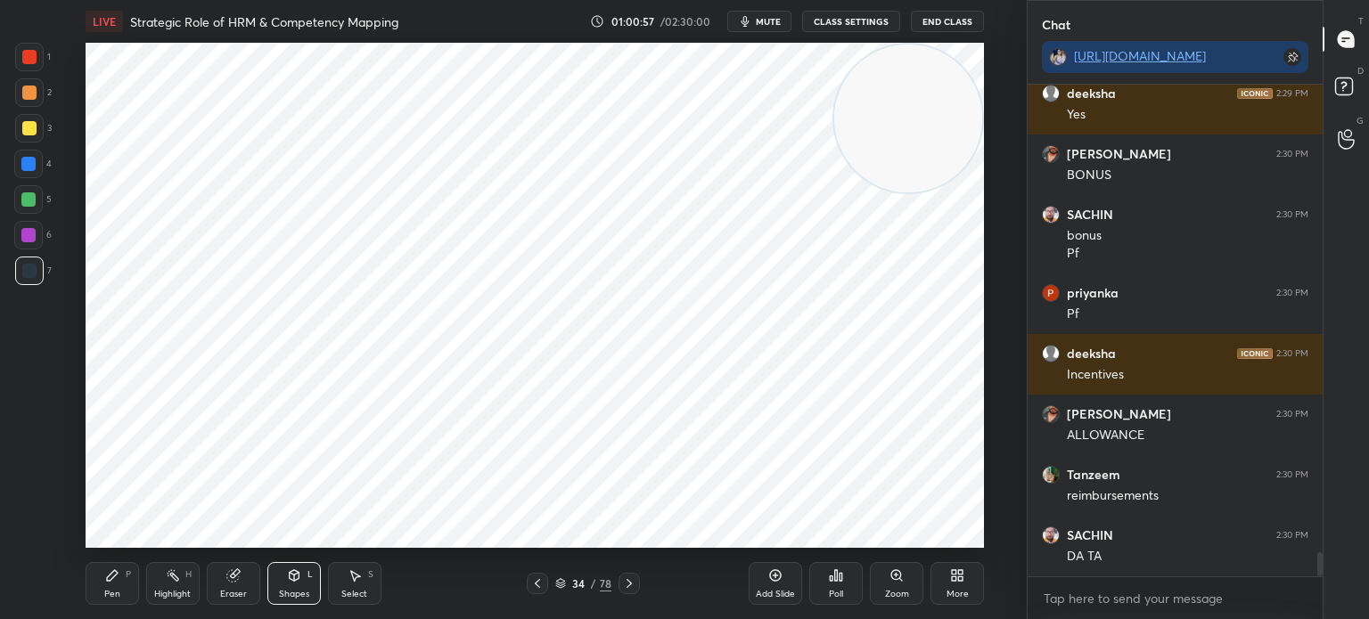
click at [293, 596] on div "Shapes" at bounding box center [294, 594] width 30 height 9
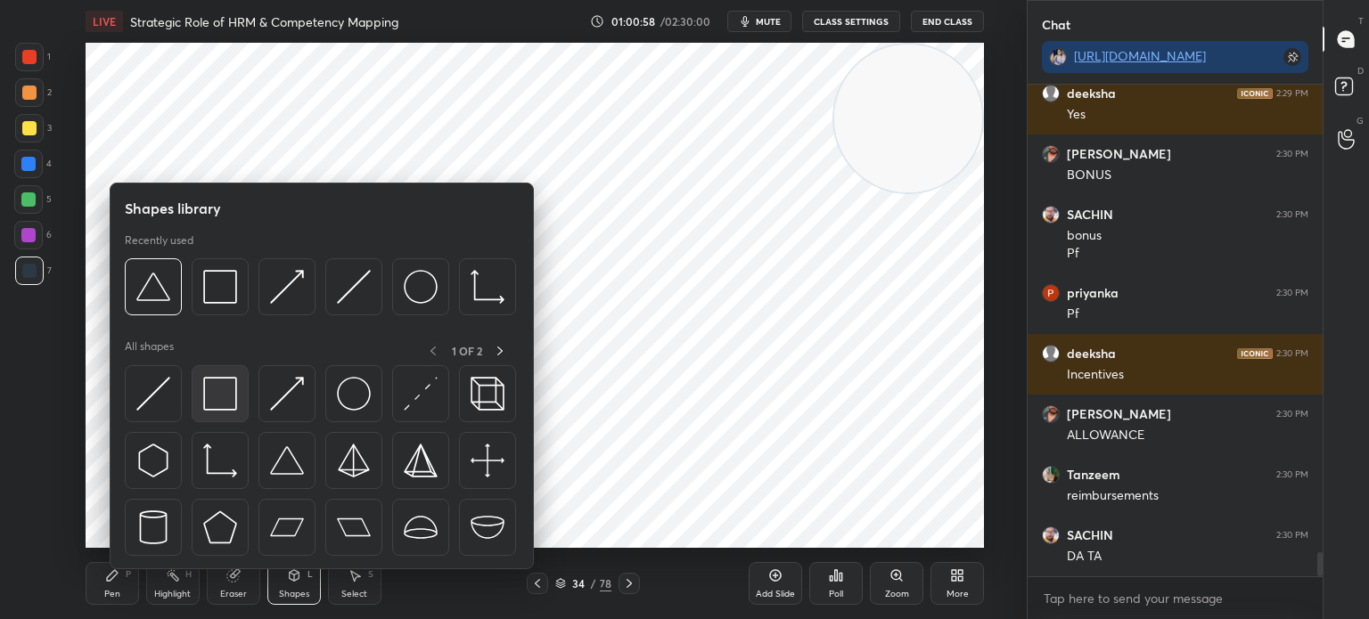
click at [221, 398] on img at bounding box center [220, 394] width 34 height 34
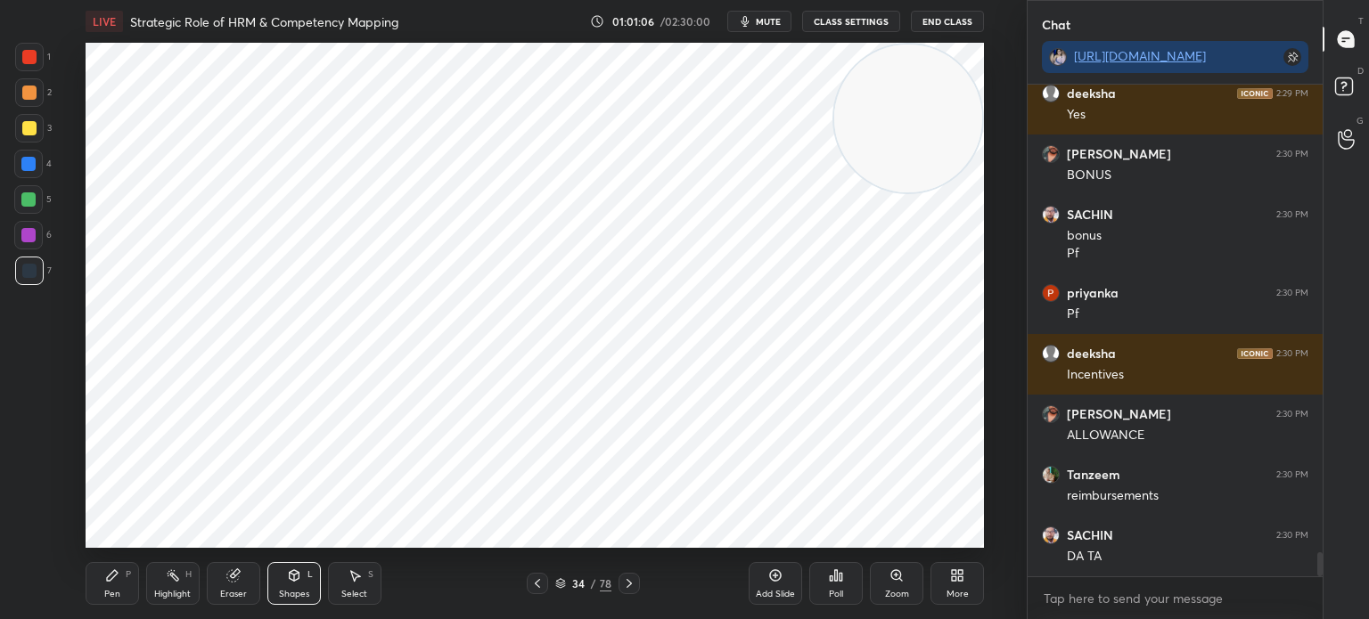
click at [22, 54] on div at bounding box center [29, 57] width 14 height 14
click at [112, 580] on icon at bounding box center [112, 576] width 14 height 14
click at [29, 496] on icon at bounding box center [28, 498] width 16 height 12
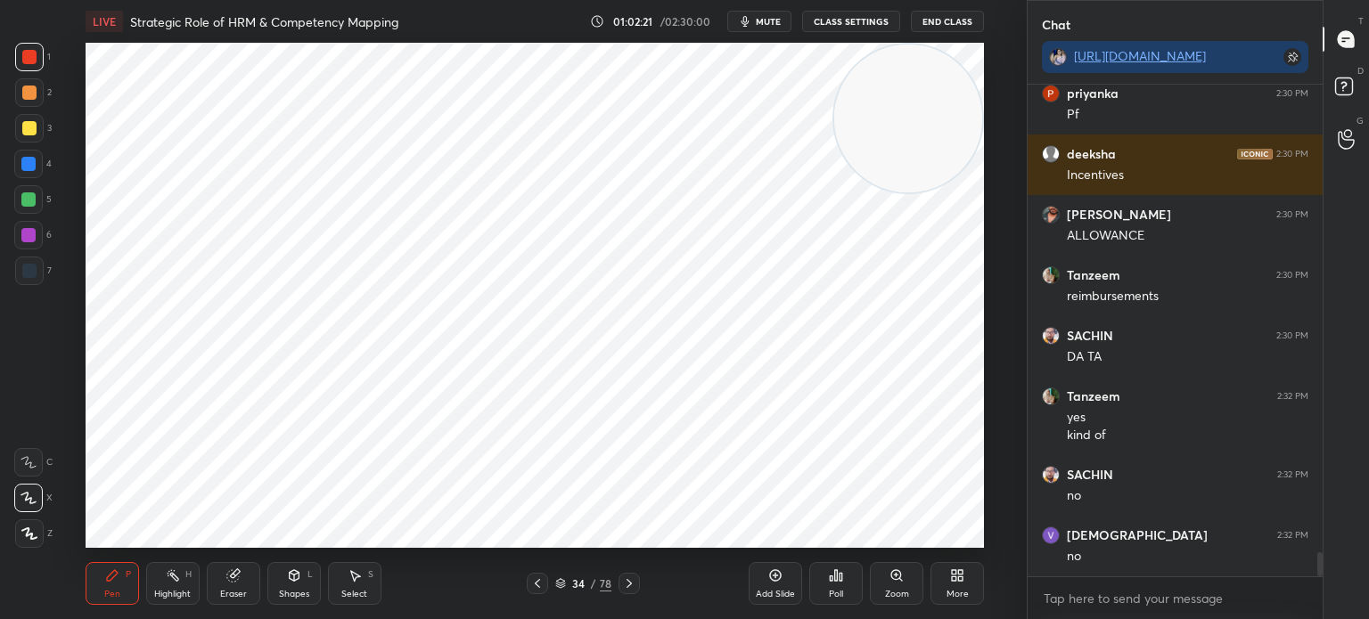
scroll to position [9737, 0]
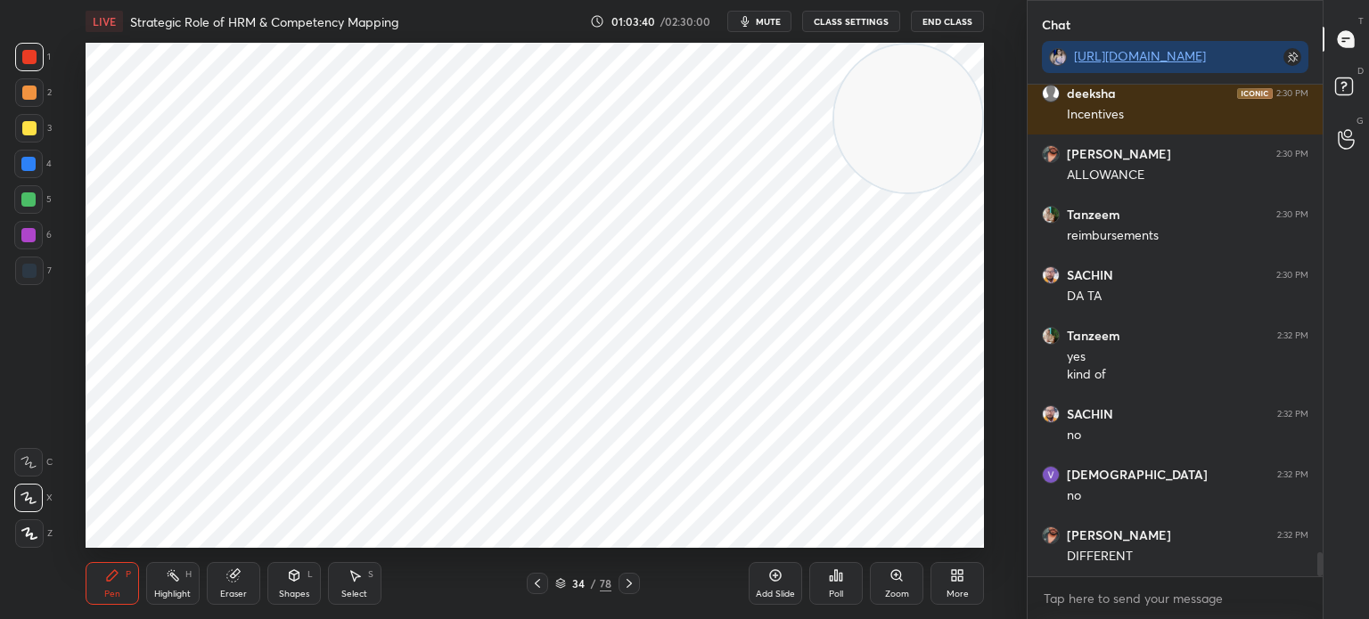
click at [32, 274] on div at bounding box center [29, 271] width 14 height 14
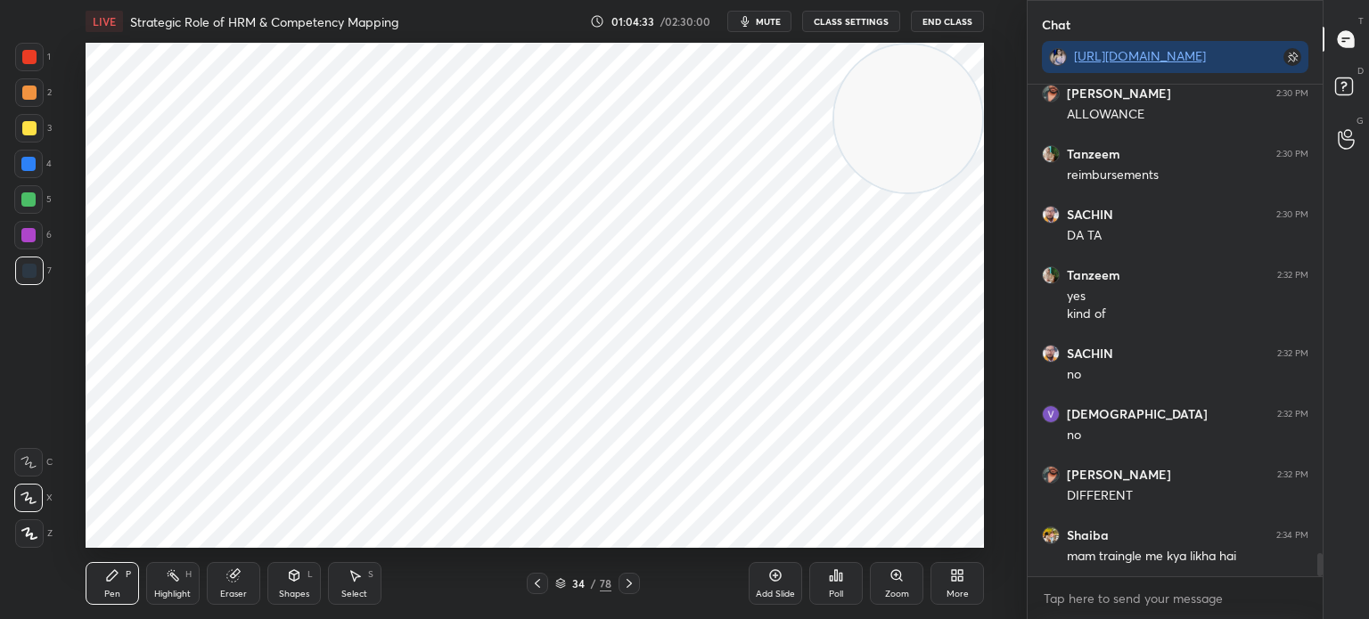
scroll to position [9874, 0]
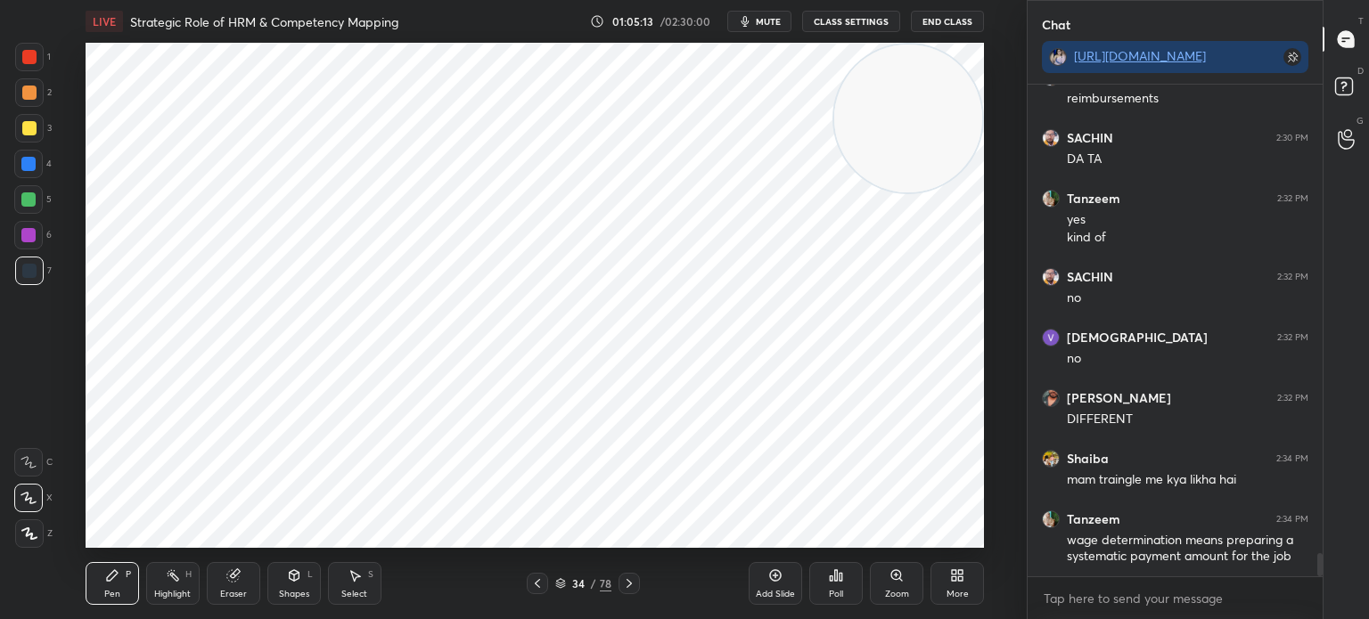
click at [525, 527] on div "LIVE Strategic Role of HRM & Competency Mapping 01:05:13 / 02:30:00 mute CLASS …" at bounding box center [534, 309] width 955 height 619
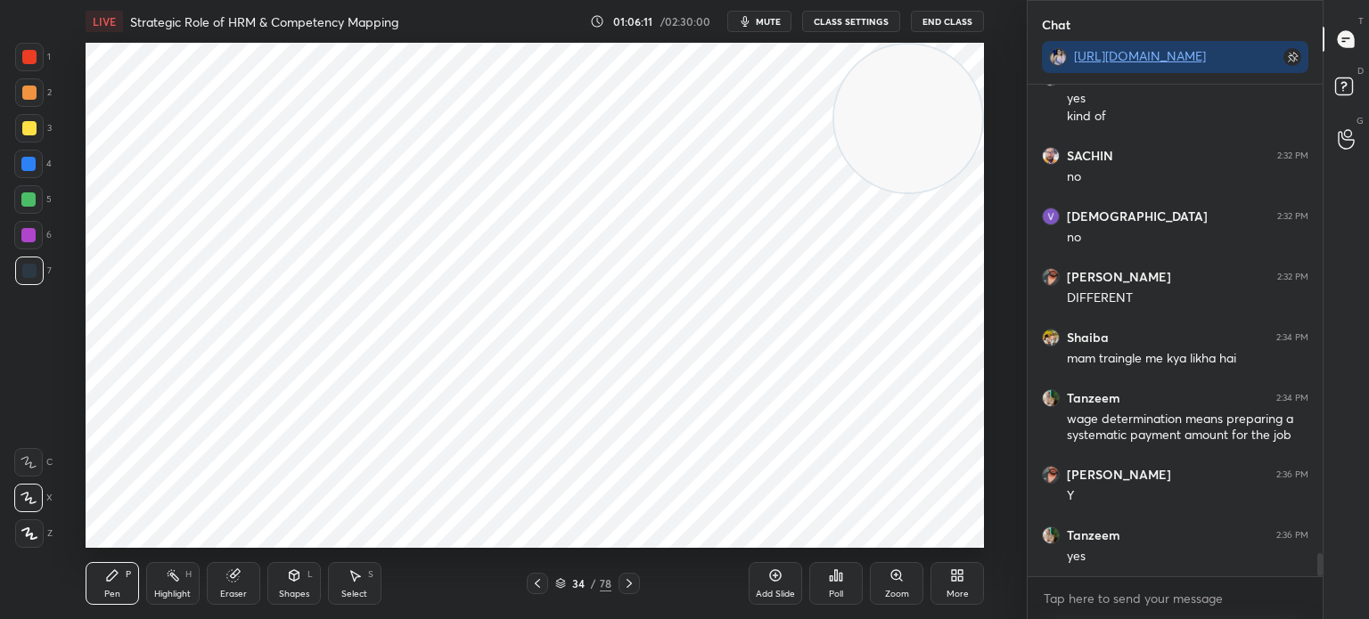
scroll to position [10056, 0]
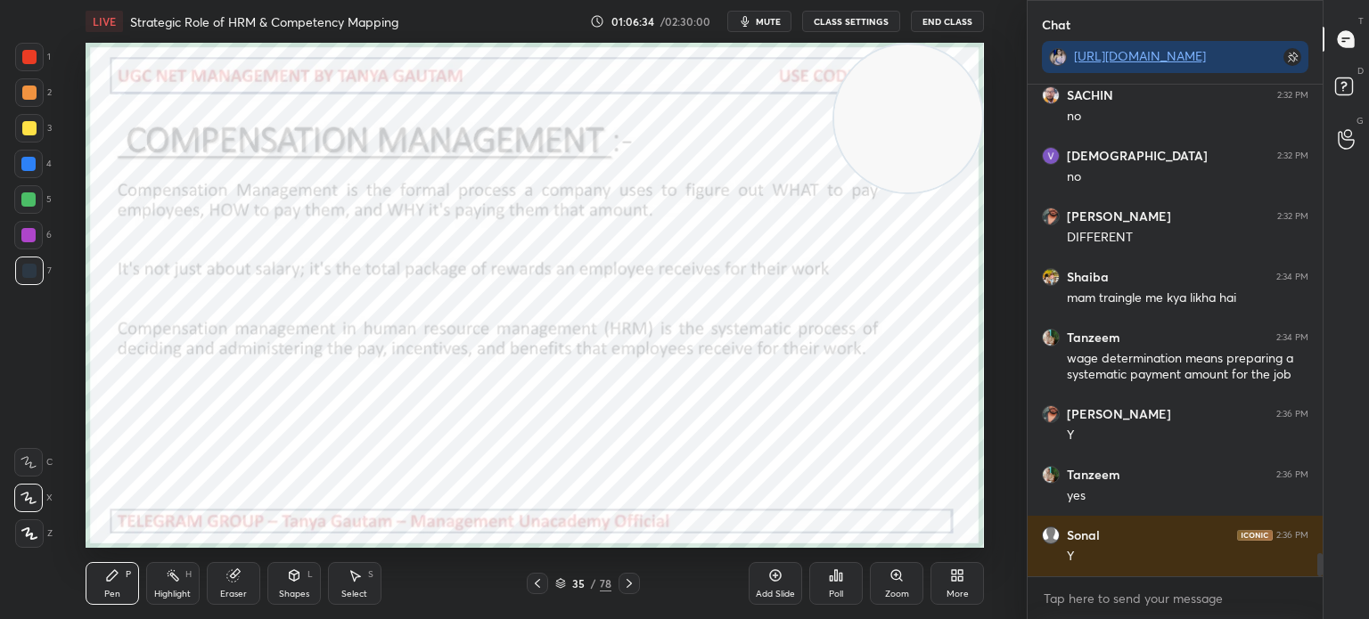
click at [32, 527] on div at bounding box center [29, 534] width 29 height 29
click at [289, 590] on div "Shapes" at bounding box center [294, 594] width 30 height 9
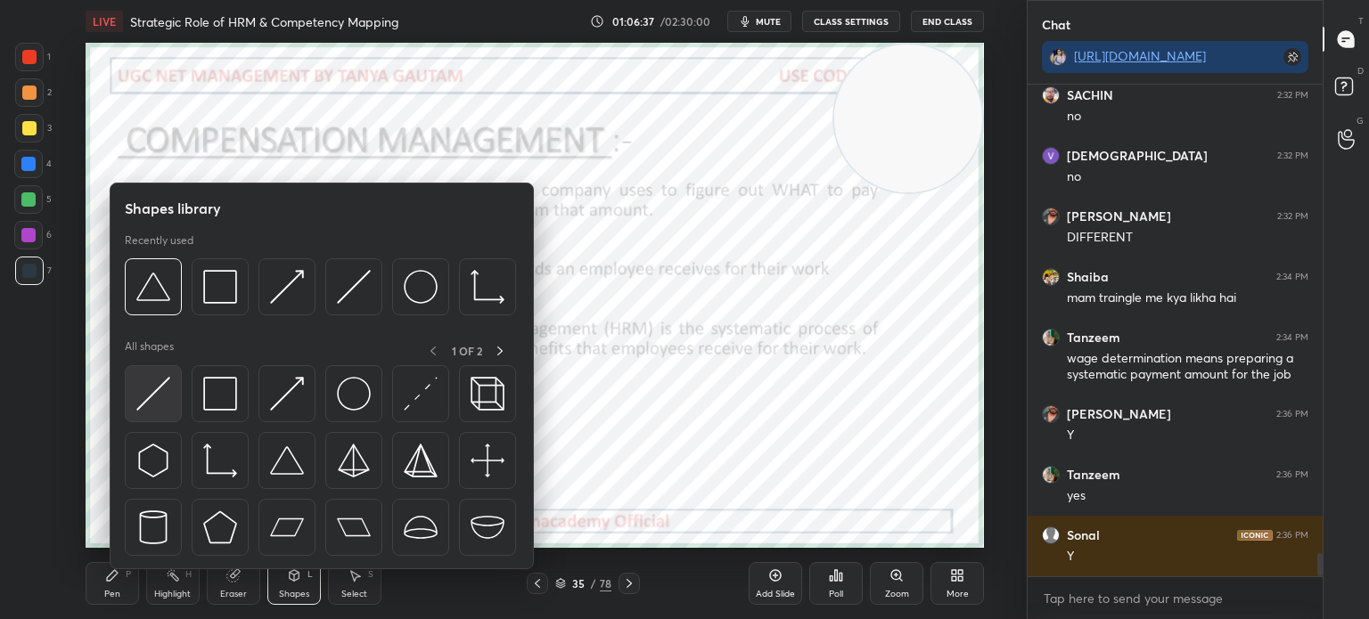
click at [151, 395] on img at bounding box center [153, 394] width 34 height 34
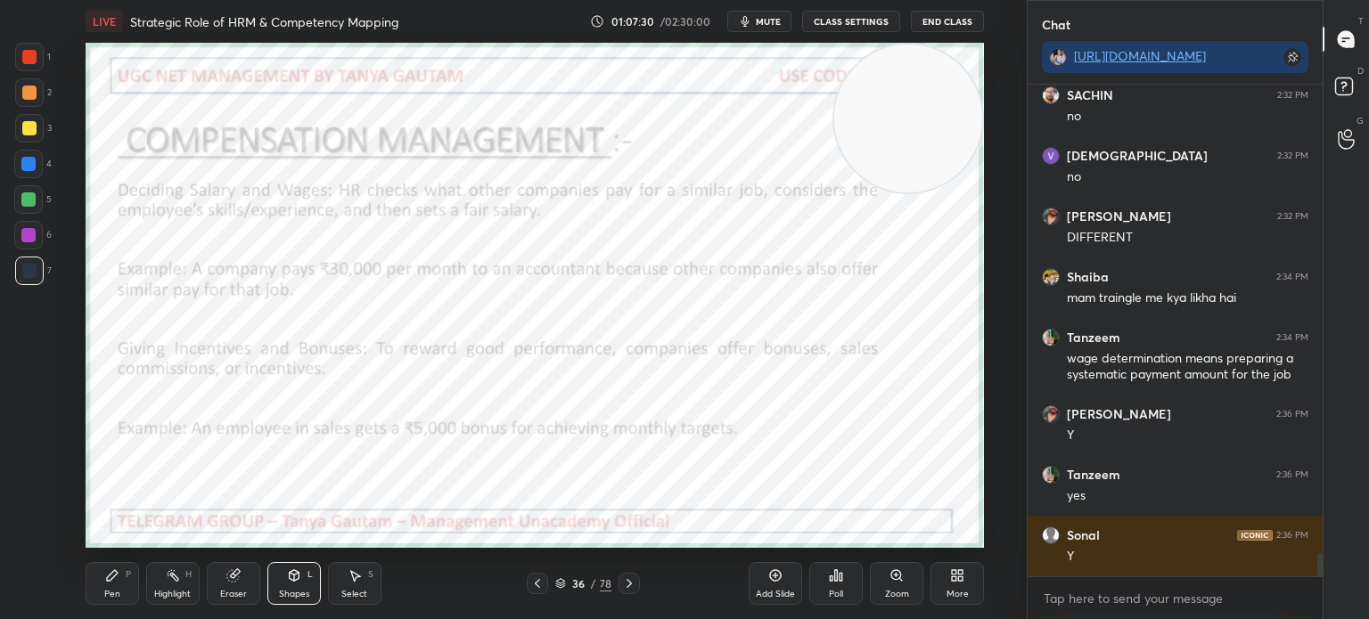
click at [22, 57] on div at bounding box center [29, 57] width 14 height 14
click at [305, 581] on div "Shapes L" at bounding box center [293, 583] width 53 height 43
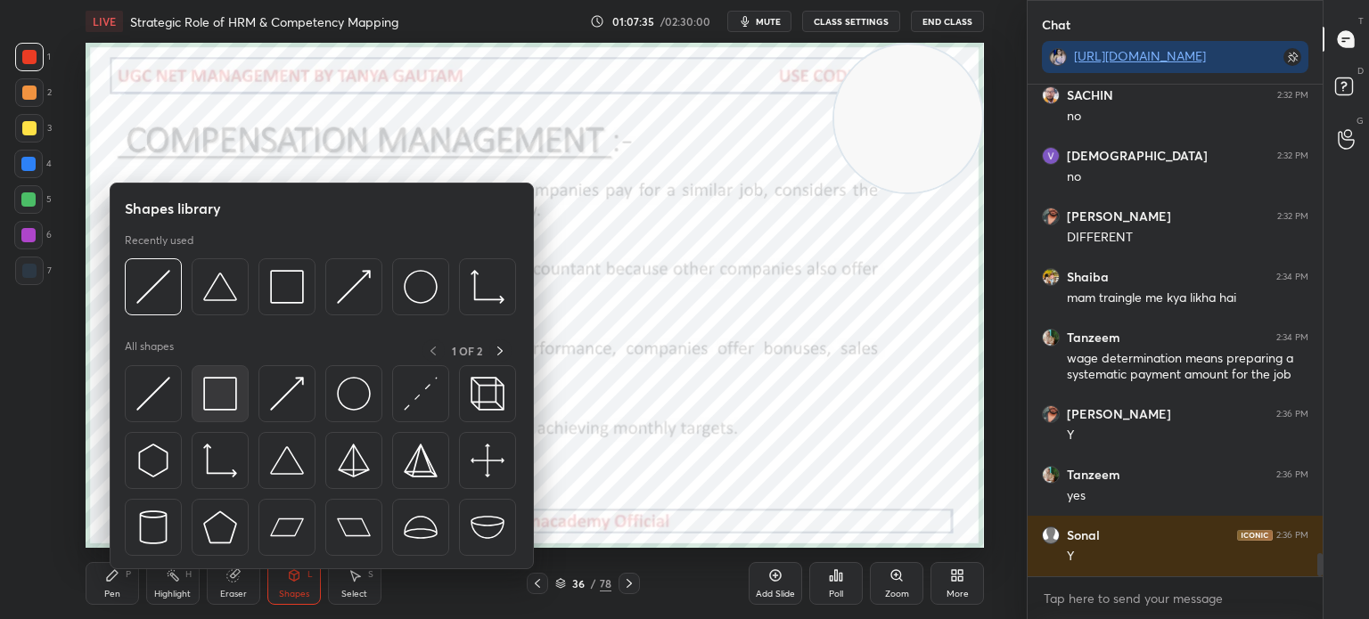
click at [210, 381] on img at bounding box center [220, 394] width 34 height 34
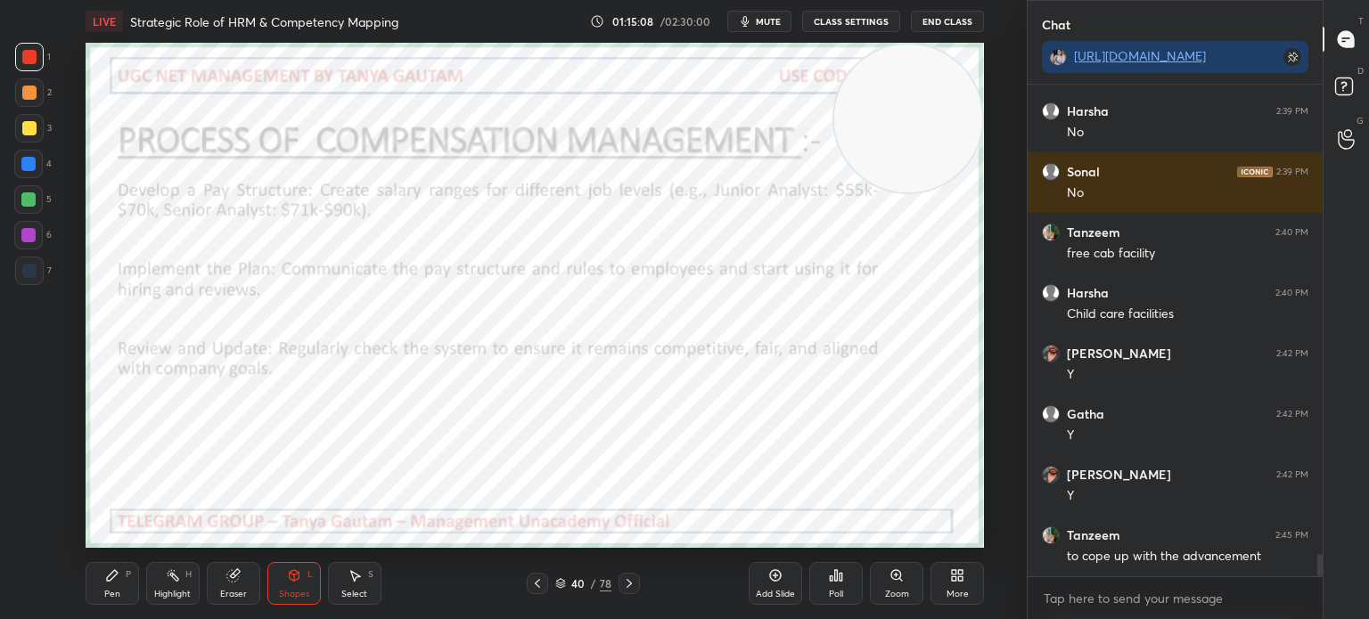
scroll to position [10477, 0]
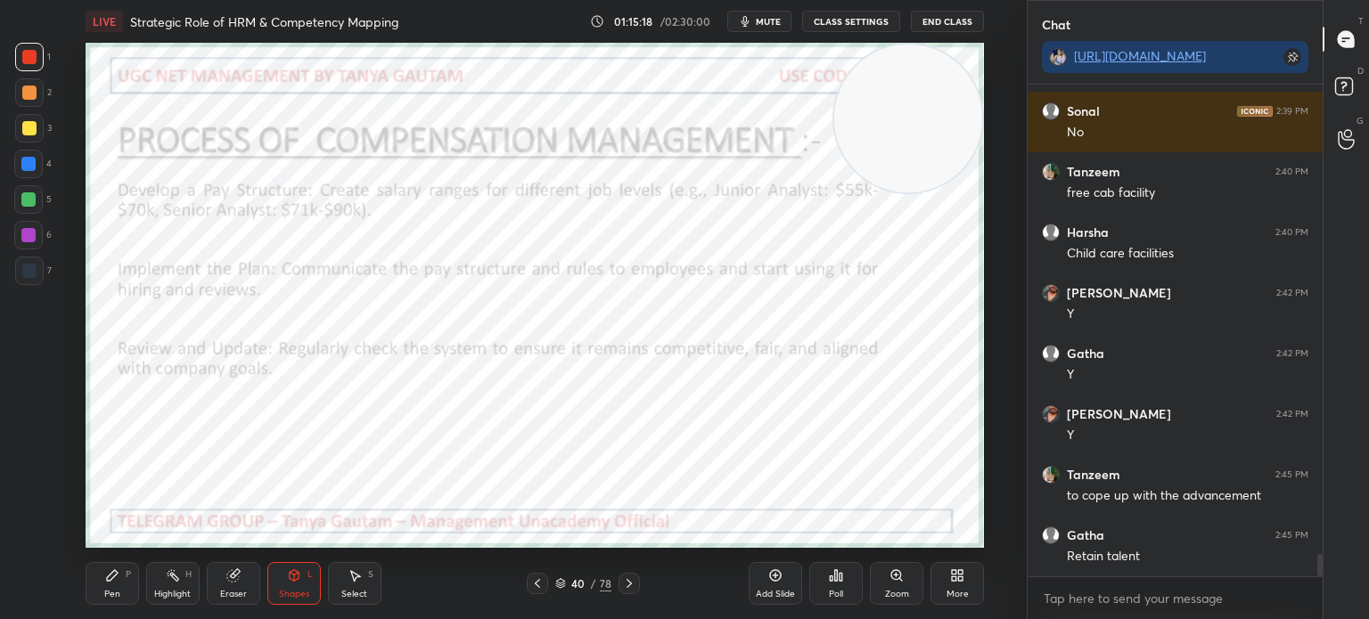
click at [121, 587] on div "Pen P" at bounding box center [112, 583] width 53 height 43
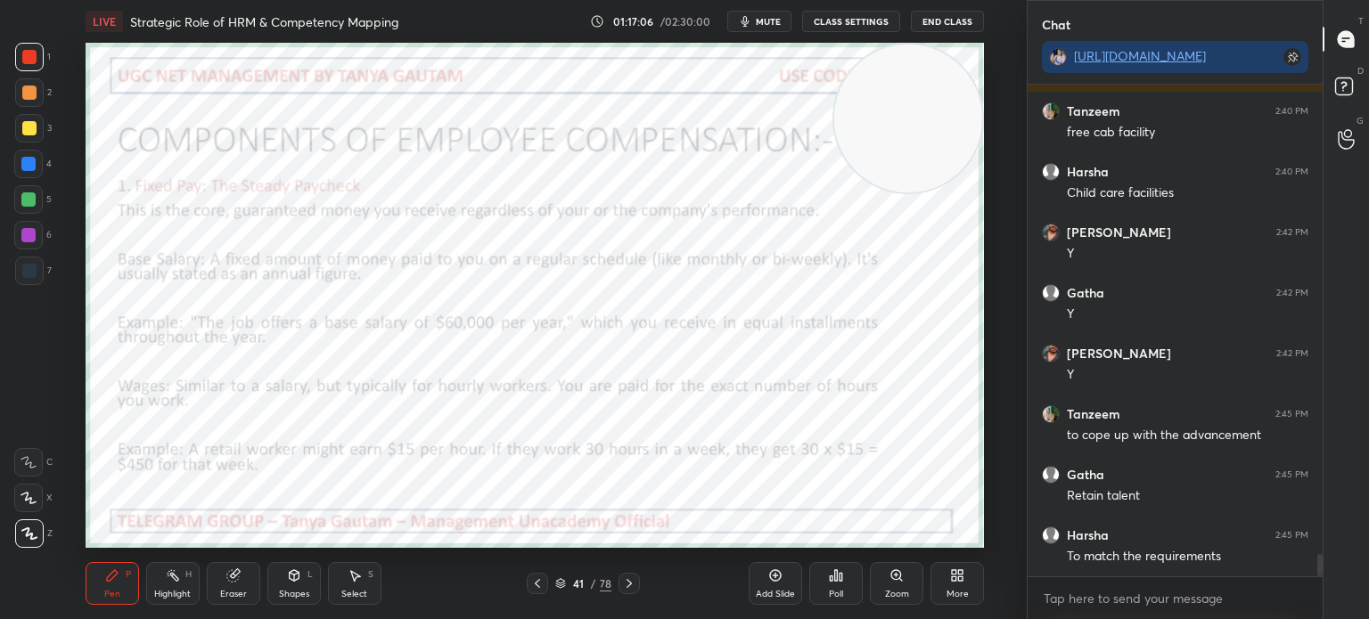
click at [775, 20] on span "mute" at bounding box center [768, 21] width 25 height 12
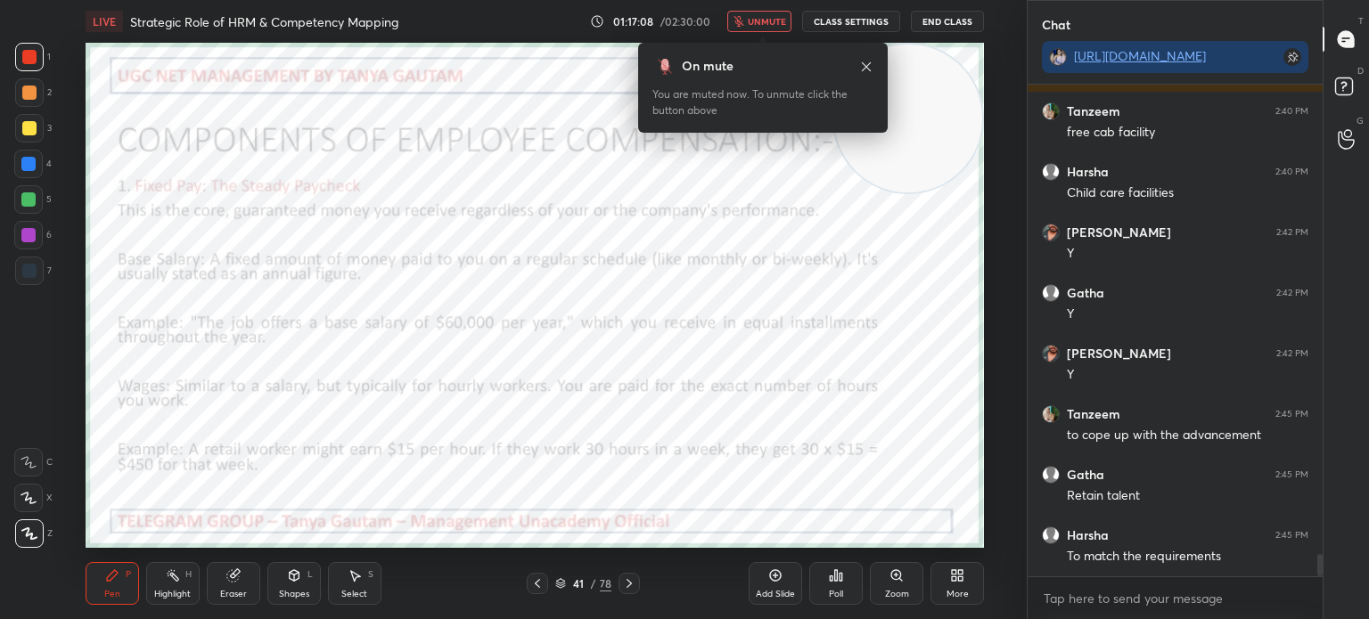
drag, startPoint x: 765, startPoint y: 20, endPoint x: 765, endPoint y: 38, distance: 17.8
click at [764, 21] on span "unmute" at bounding box center [767, 21] width 38 height 12
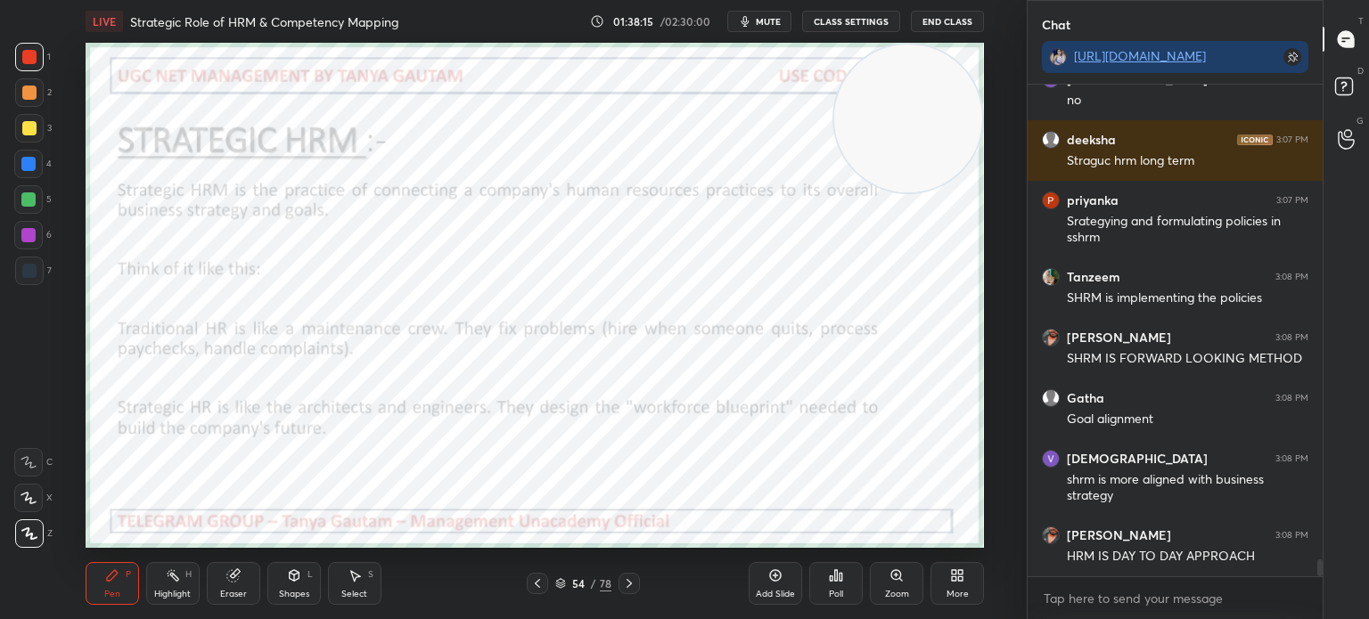
scroll to position [13992, 0]
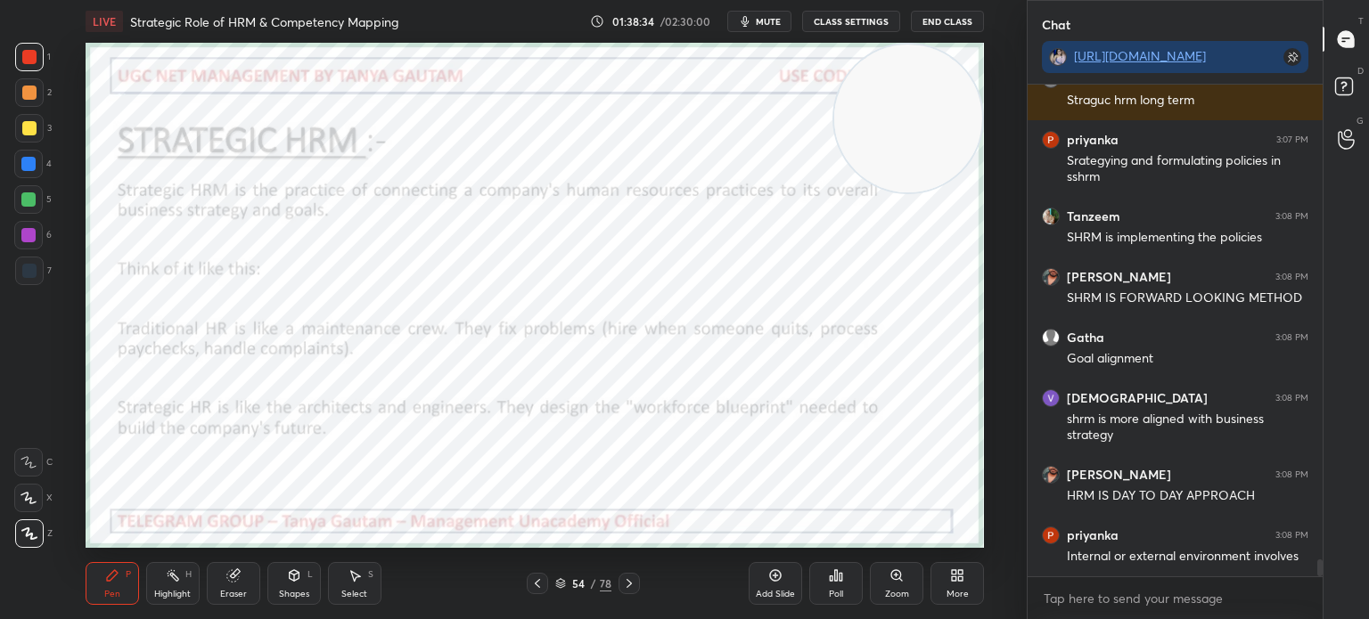
click at [753, 586] on div "Add Slide" at bounding box center [775, 583] width 53 height 43
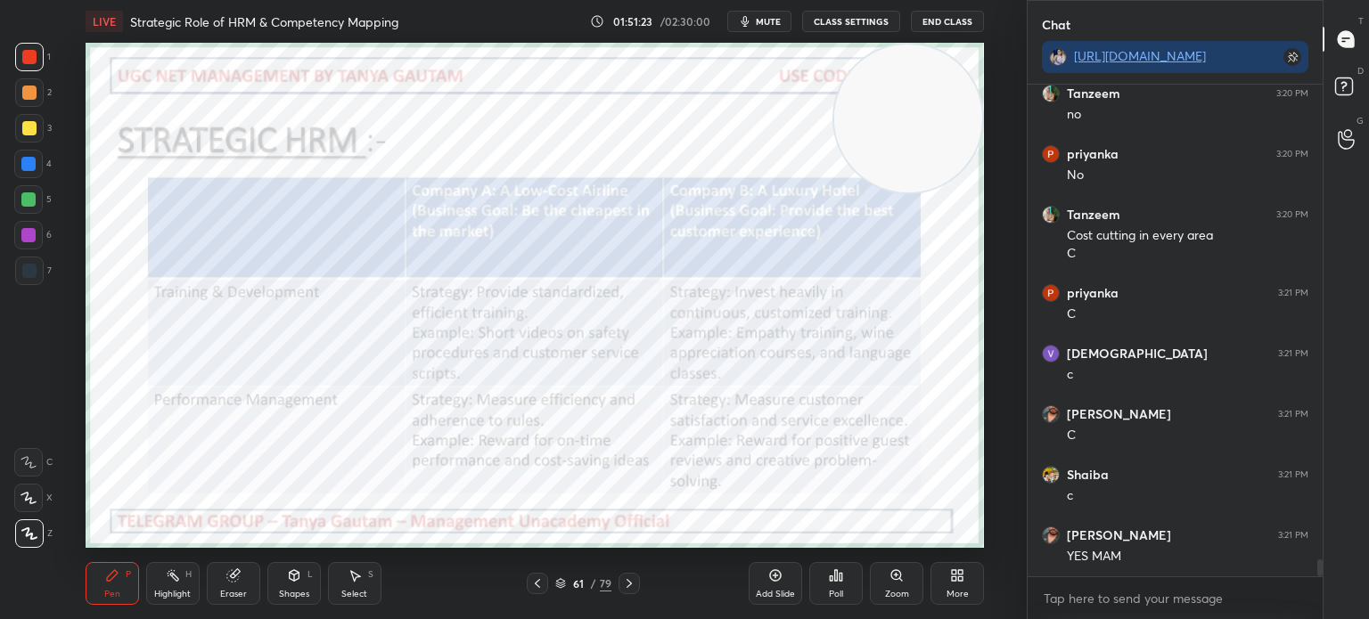
scroll to position [13920, 0]
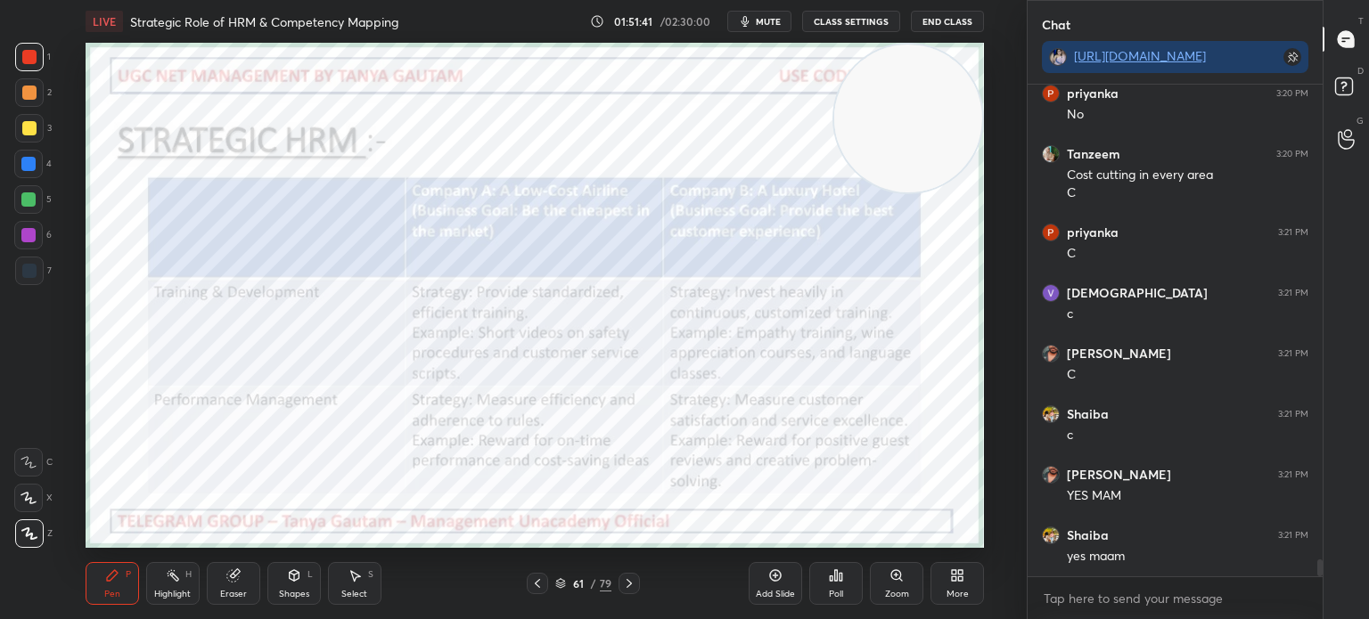
click at [747, 27] on icon "button" at bounding box center [745, 21] width 8 height 11
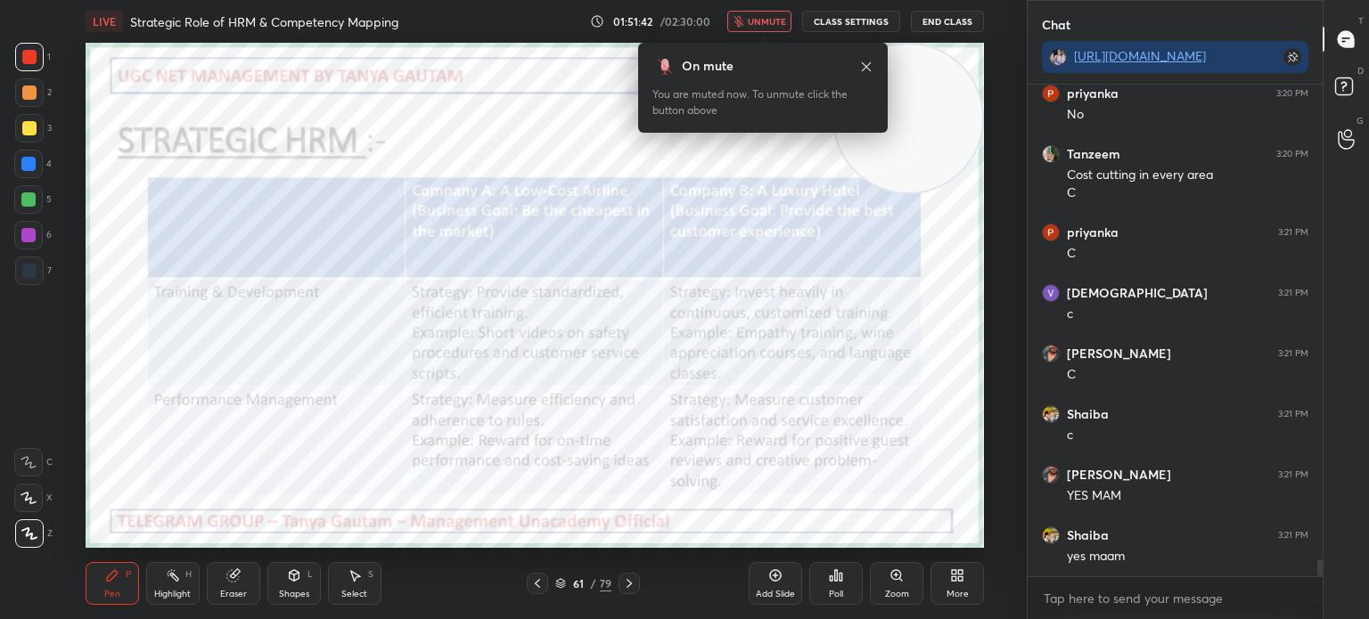
click at [747, 27] on button "unmute" at bounding box center [759, 21] width 64 height 21
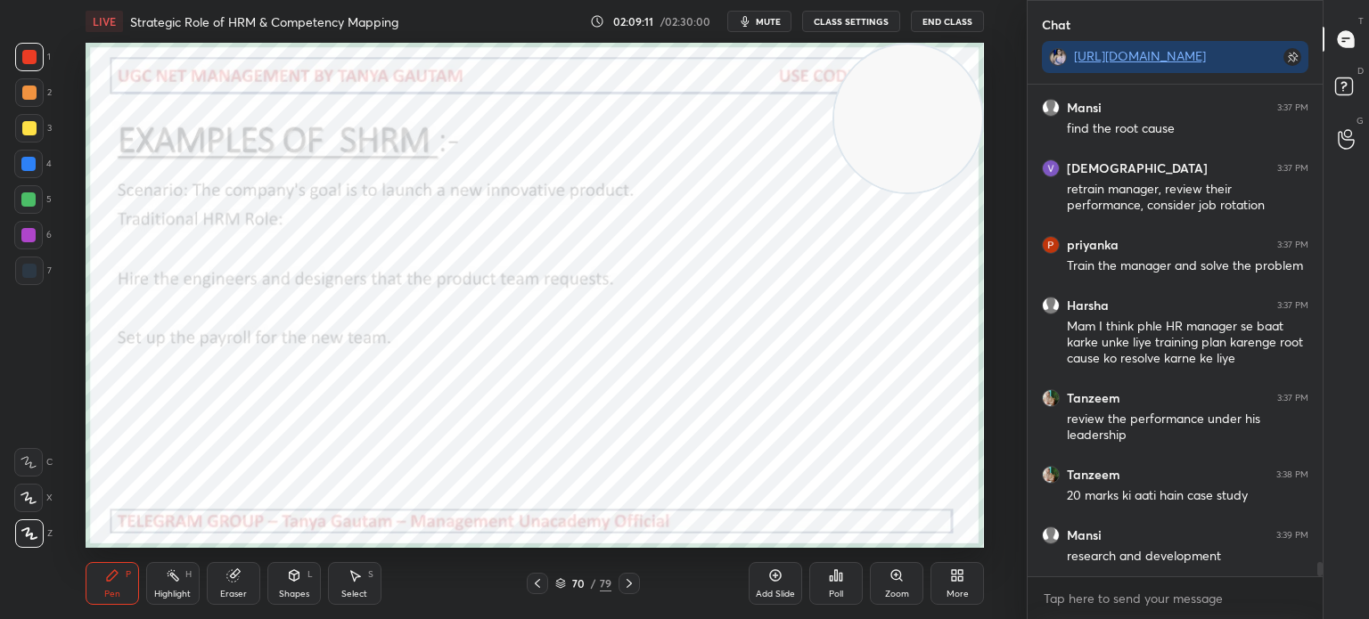
scroll to position [16528, 0]
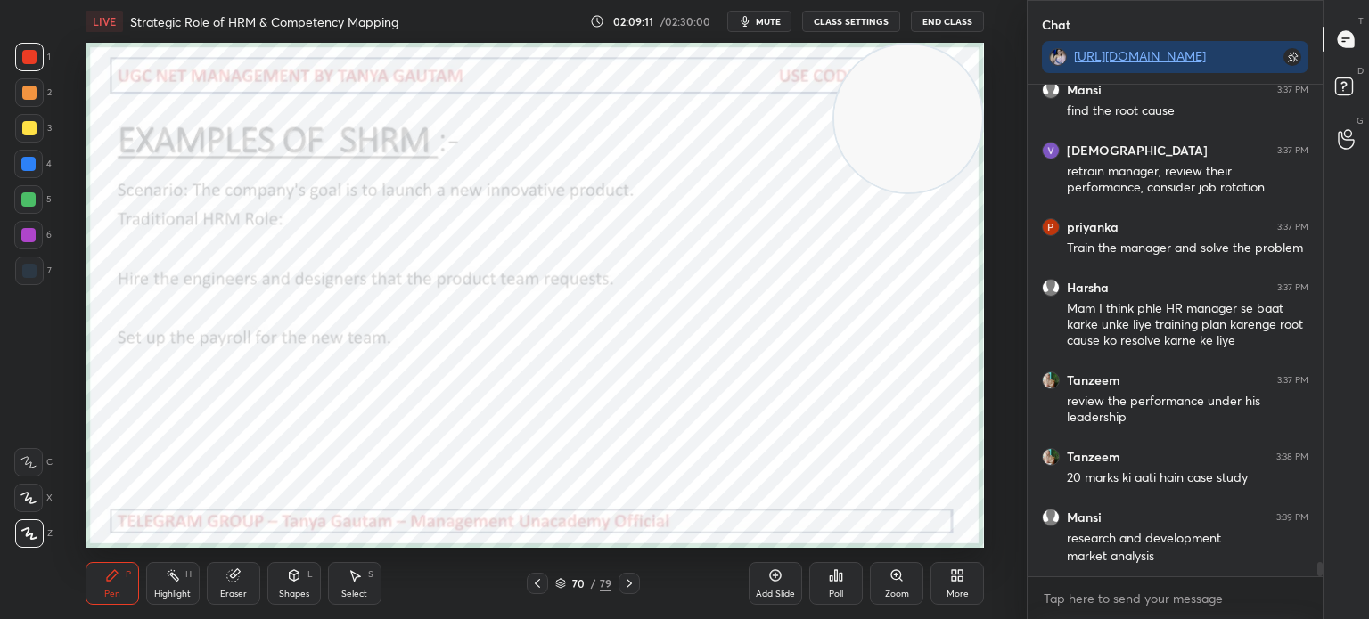
click at [746, 28] on icon "button" at bounding box center [745, 21] width 14 height 14
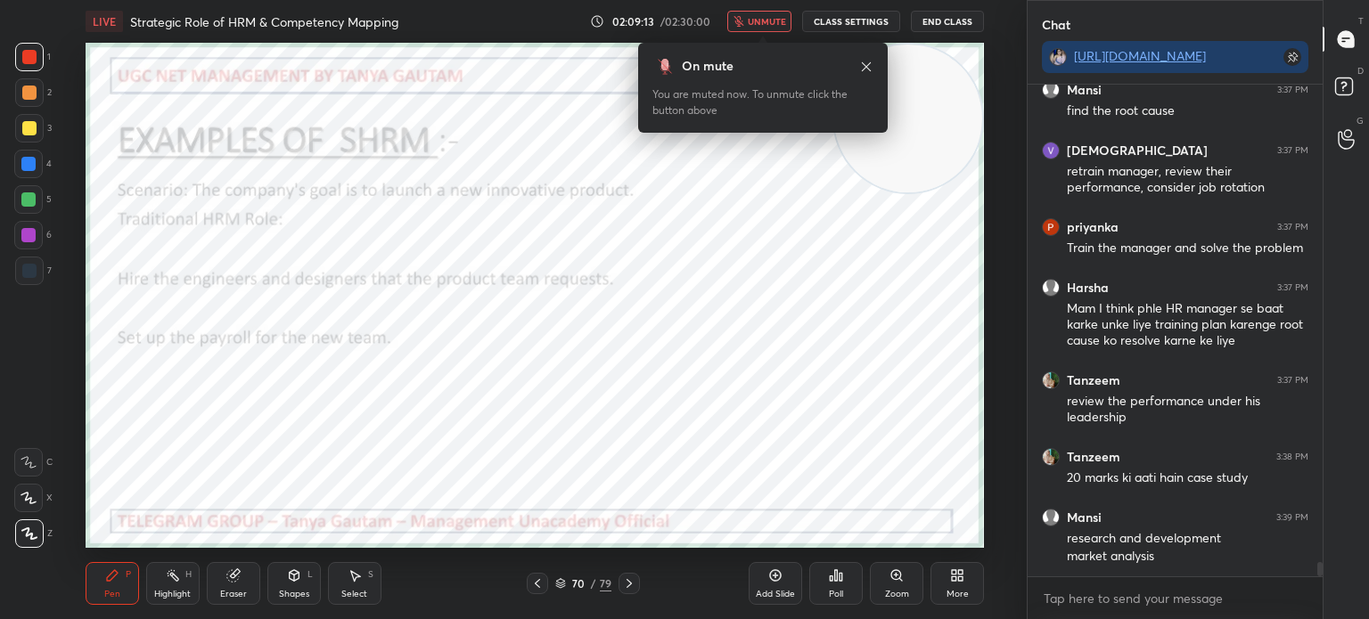
click at [744, 22] on icon "button" at bounding box center [738, 21] width 11 height 11
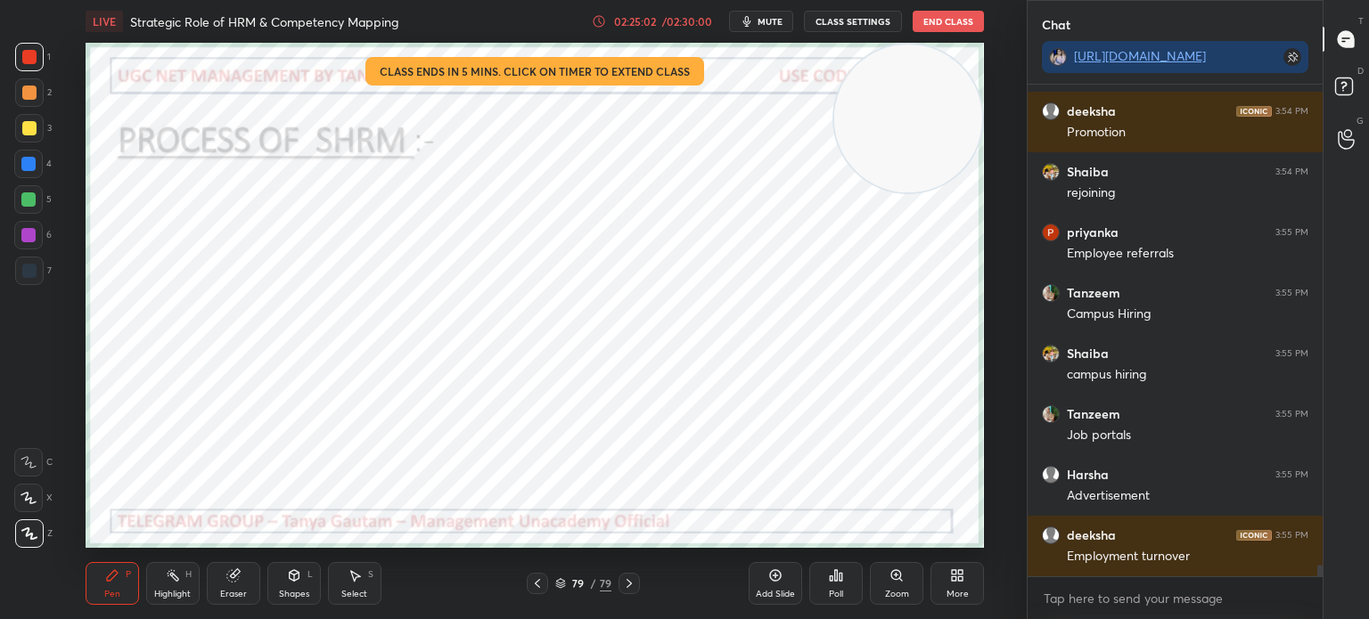
scroll to position [19754, 0]
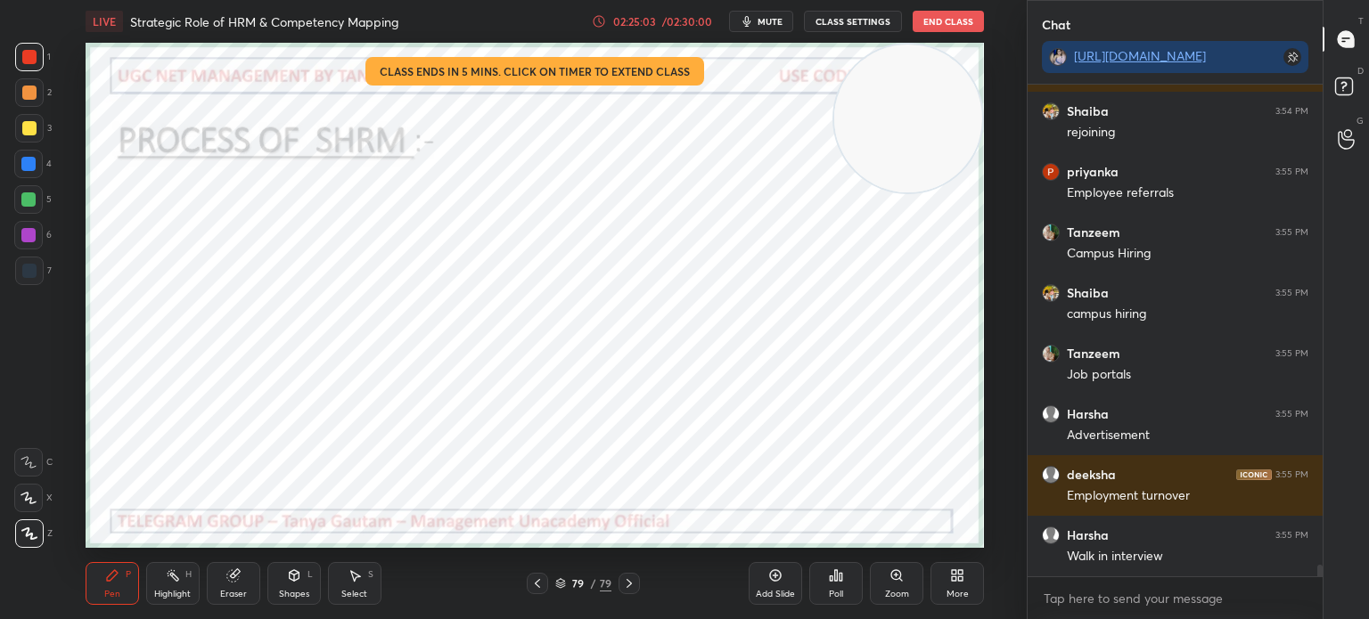
click at [657, 19] on div "02:25:03" at bounding box center [635, 21] width 50 height 11
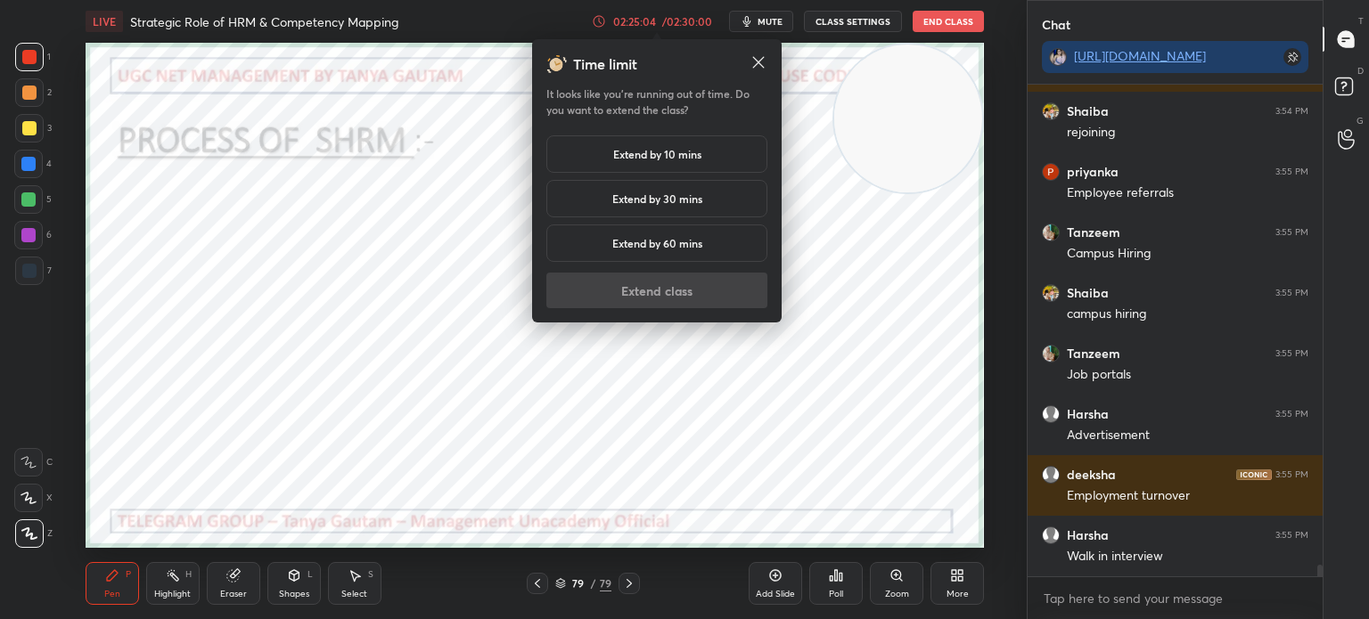
click at [667, 152] on h5 "Extend by 10 mins" at bounding box center [657, 154] width 88 height 16
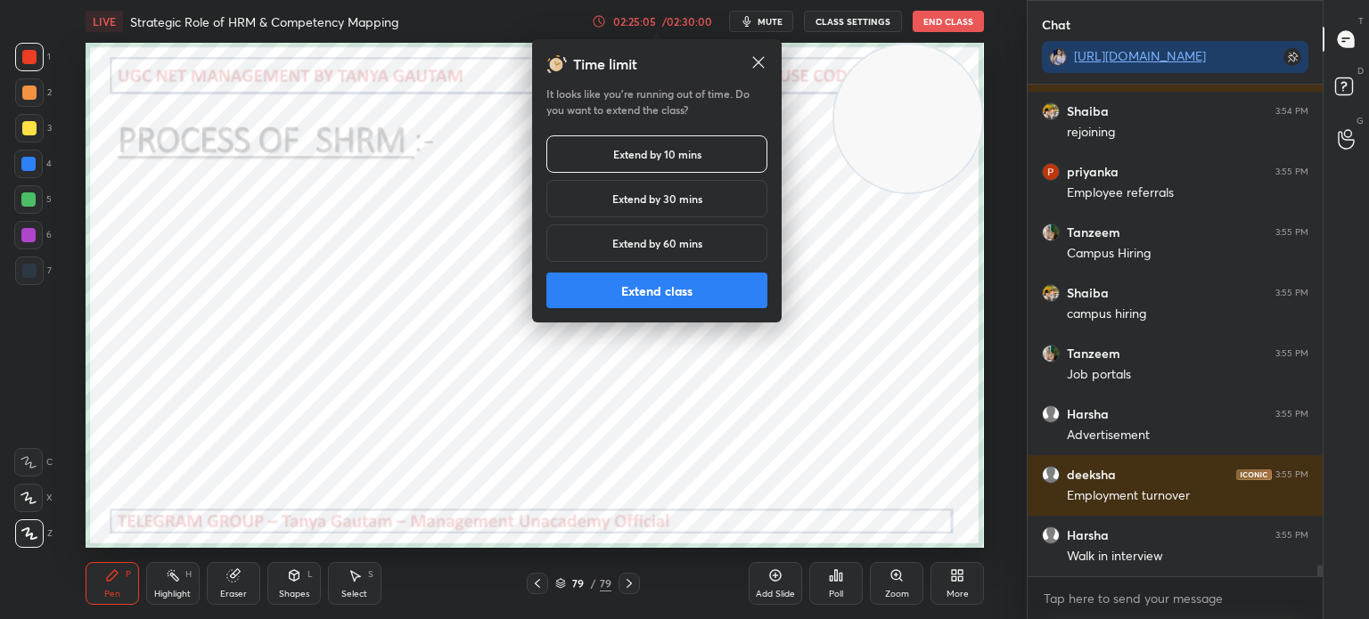
click at [708, 294] on button "Extend class" at bounding box center [656, 291] width 221 height 36
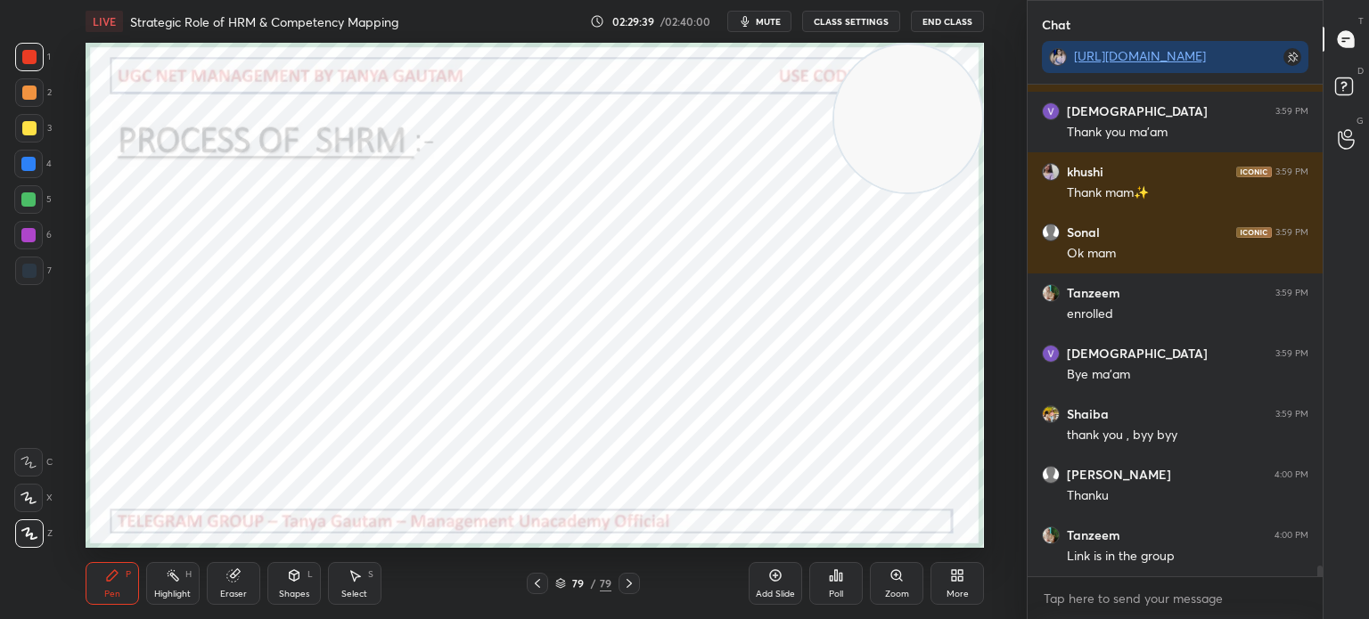
scroll to position [22437, 0]
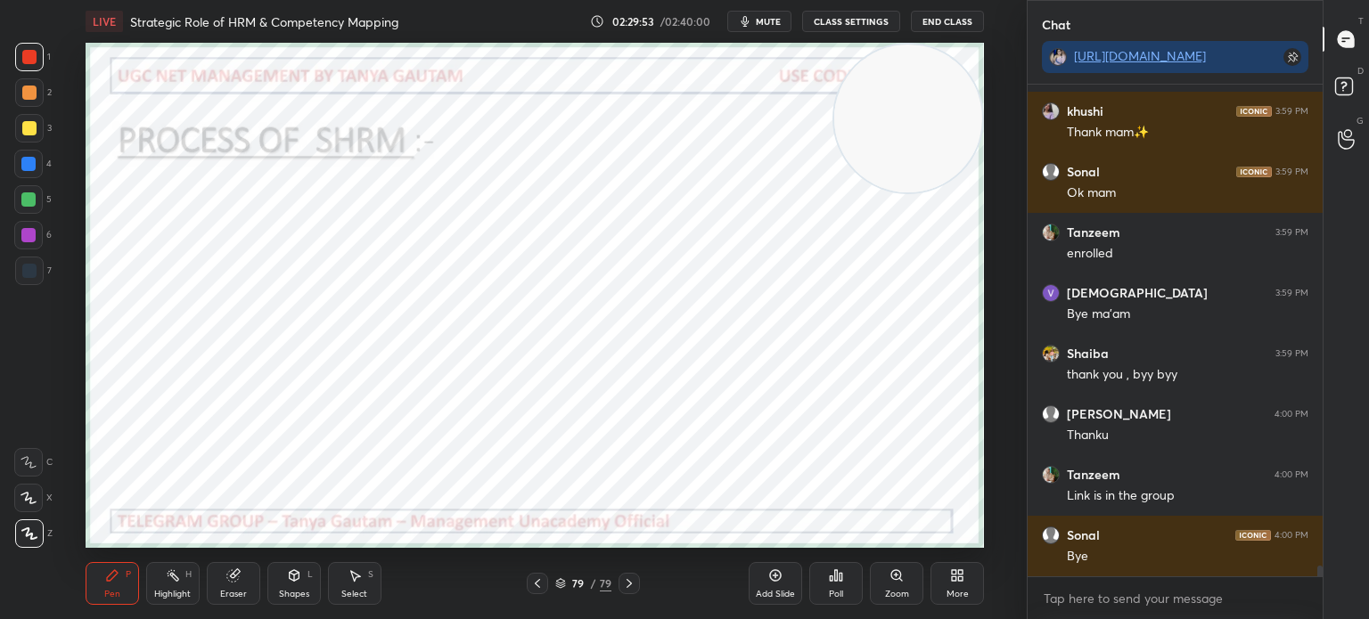
click at [948, 22] on button "End Class" at bounding box center [947, 21] width 73 height 21
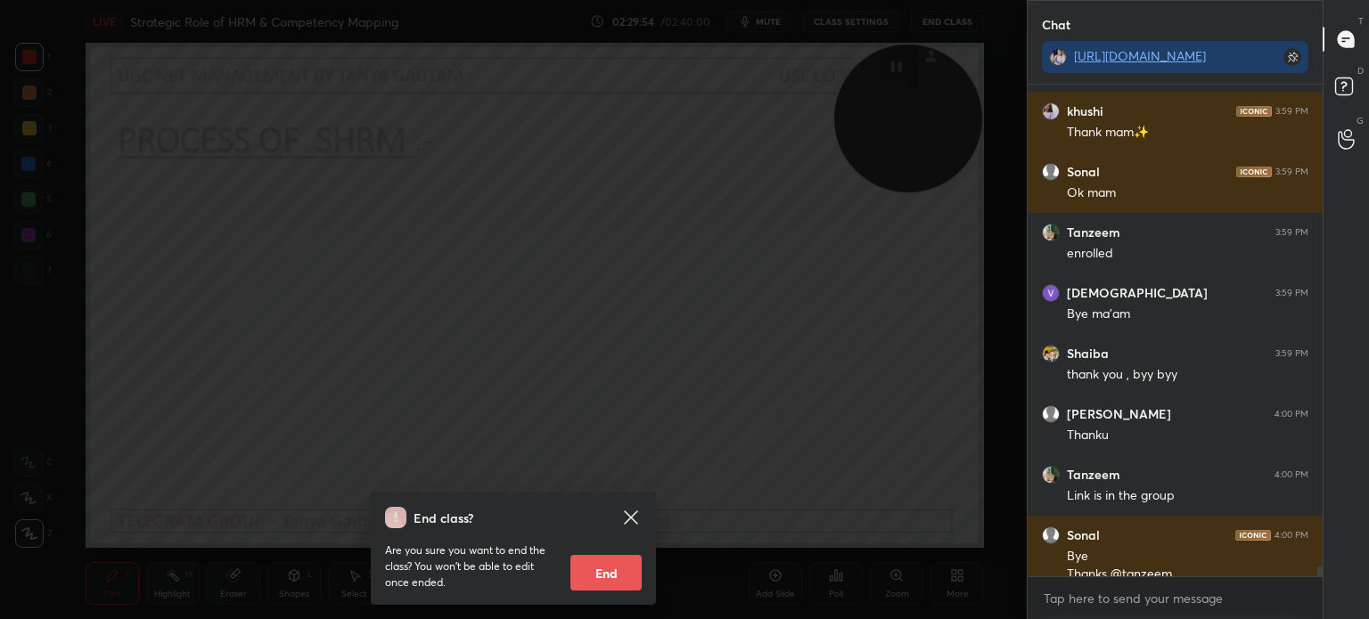
scroll to position [22454, 0]
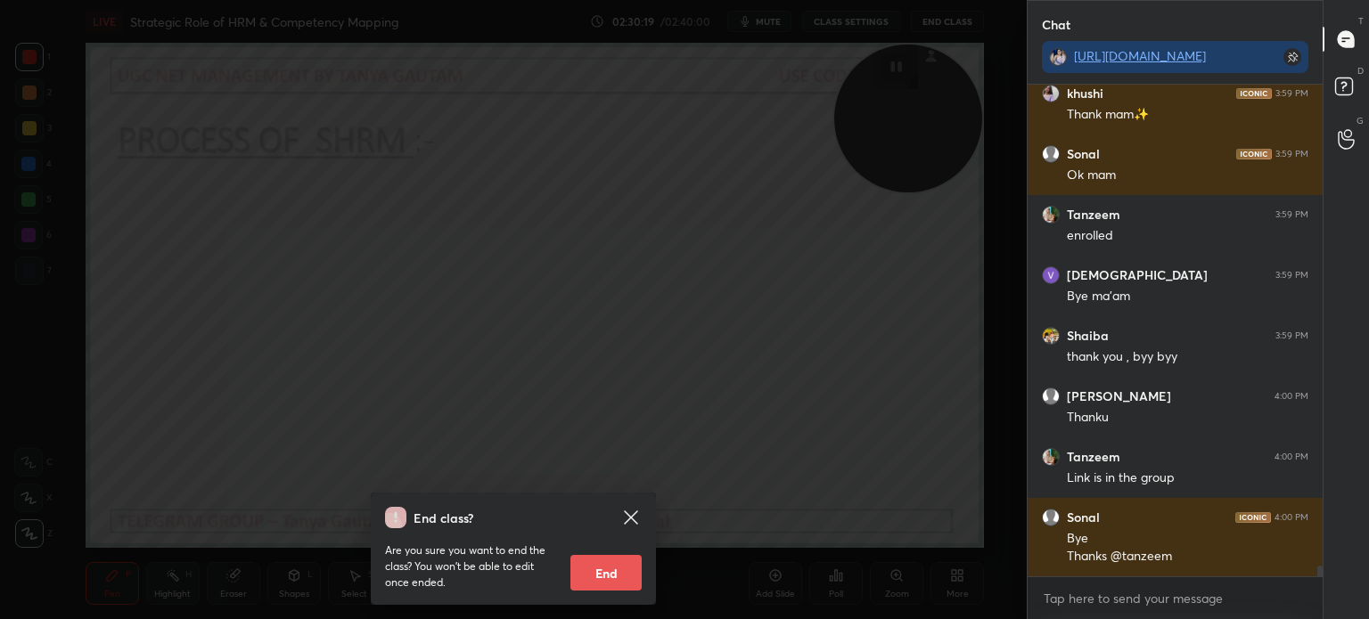
click at [594, 579] on button "End" at bounding box center [605, 573] width 71 height 36
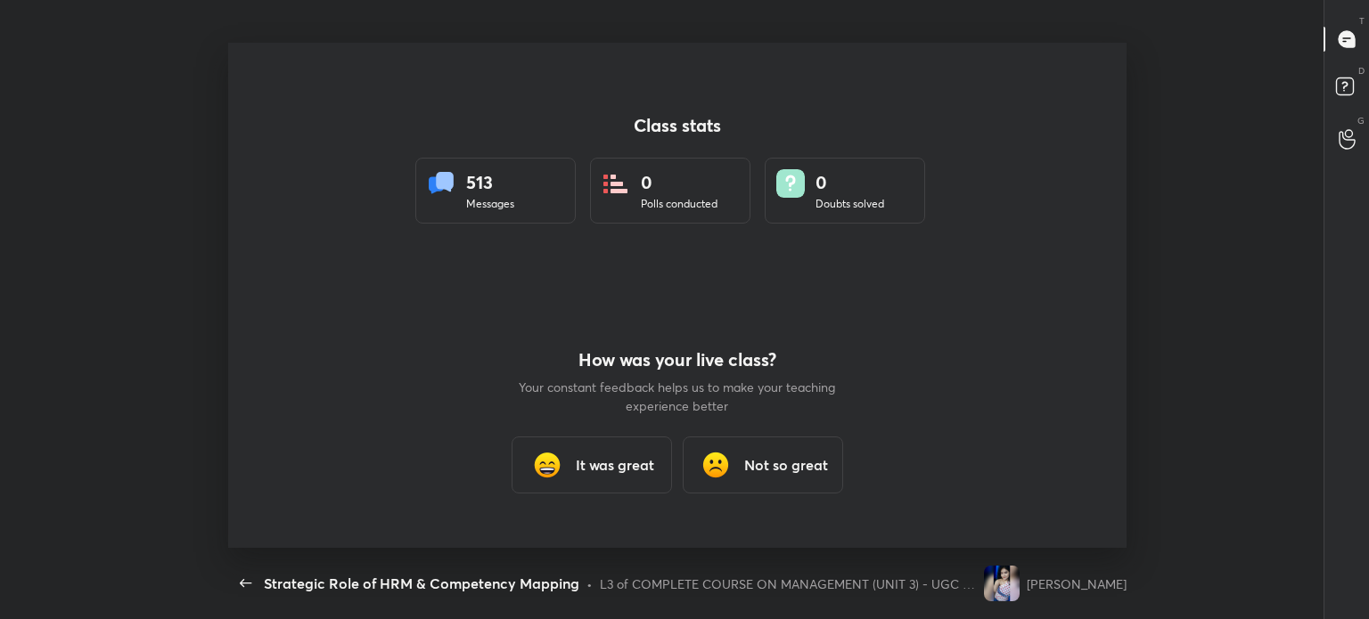
scroll to position [0, 0]
click at [610, 471] on h3 "It was great" at bounding box center [615, 465] width 78 height 21
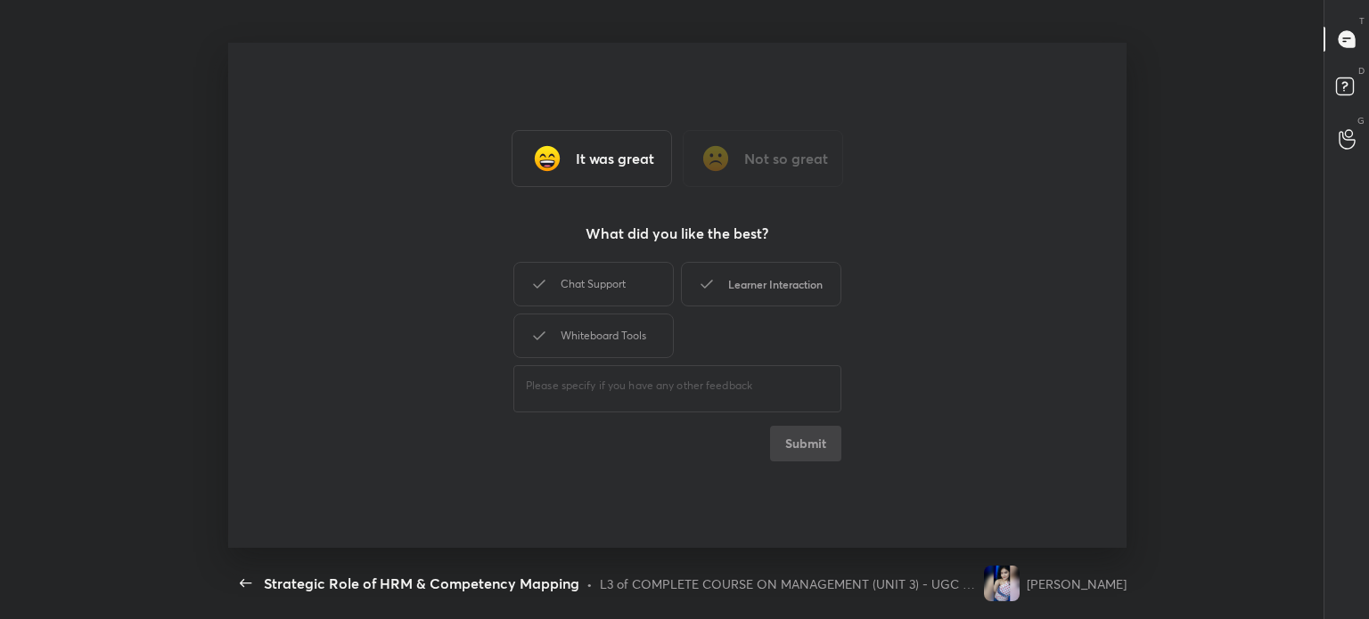
click at [780, 285] on div "Learner Interaction" at bounding box center [761, 284] width 160 height 45
click at [799, 441] on button "Submit" at bounding box center [805, 444] width 71 height 36
